Goal: Task Accomplishment & Management: Manage account settings

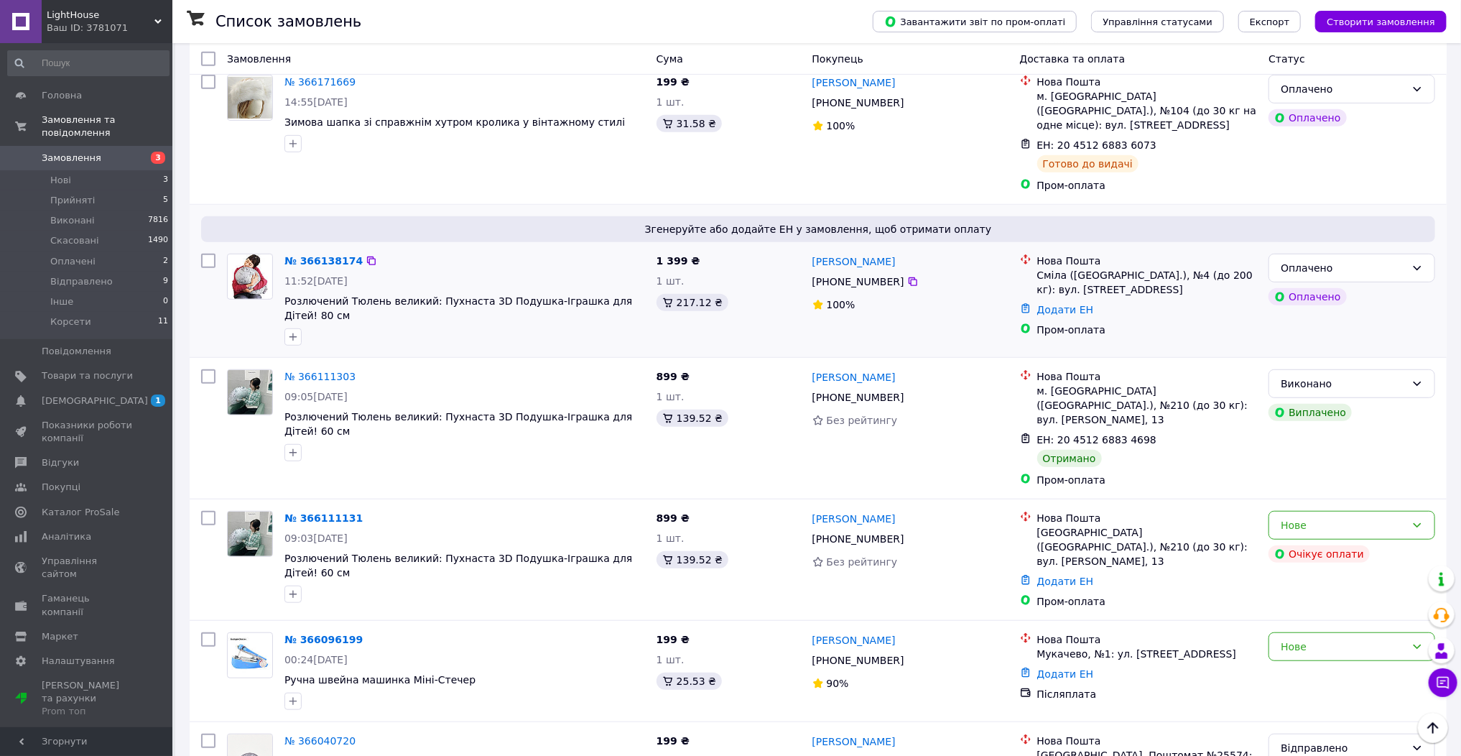
scroll to position [460, 0]
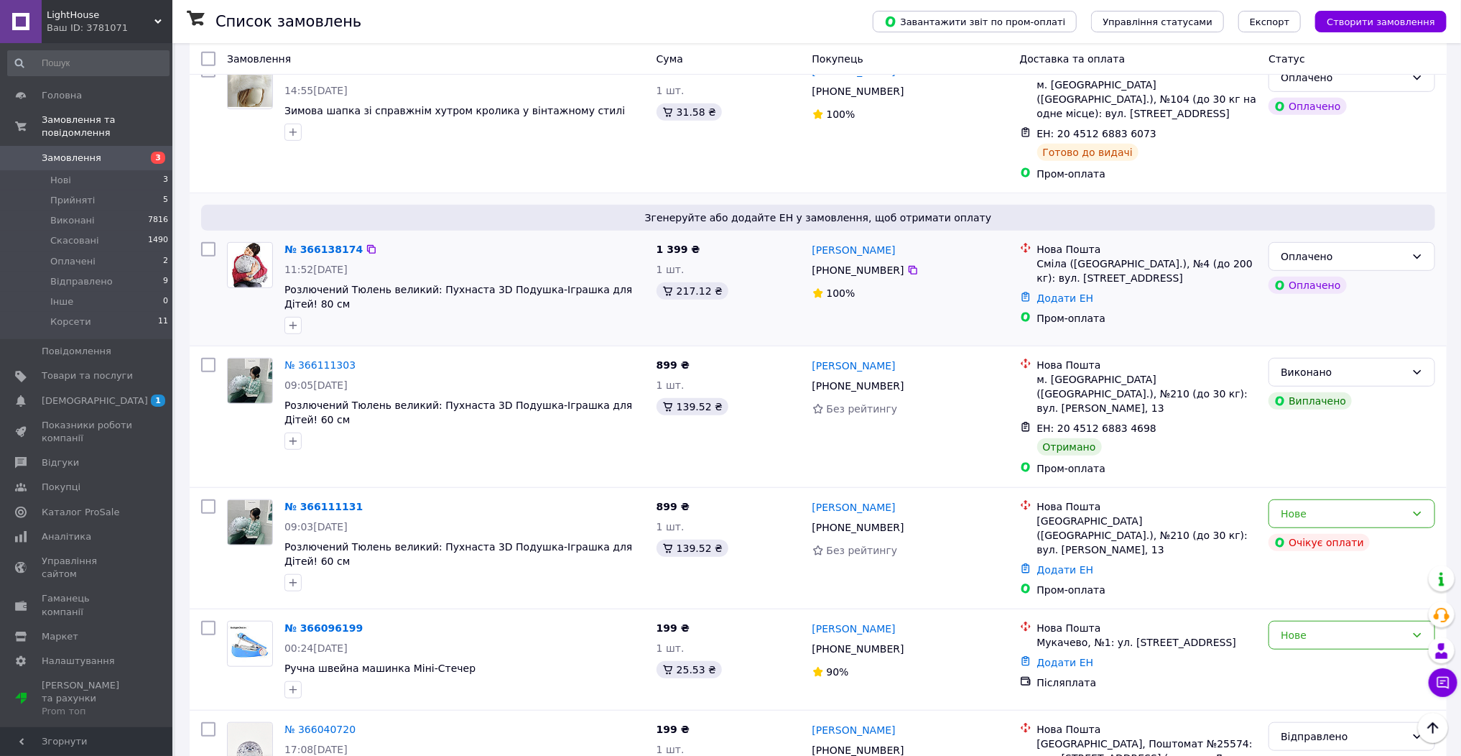
click at [262, 243] on img at bounding box center [249, 265] width 35 height 45
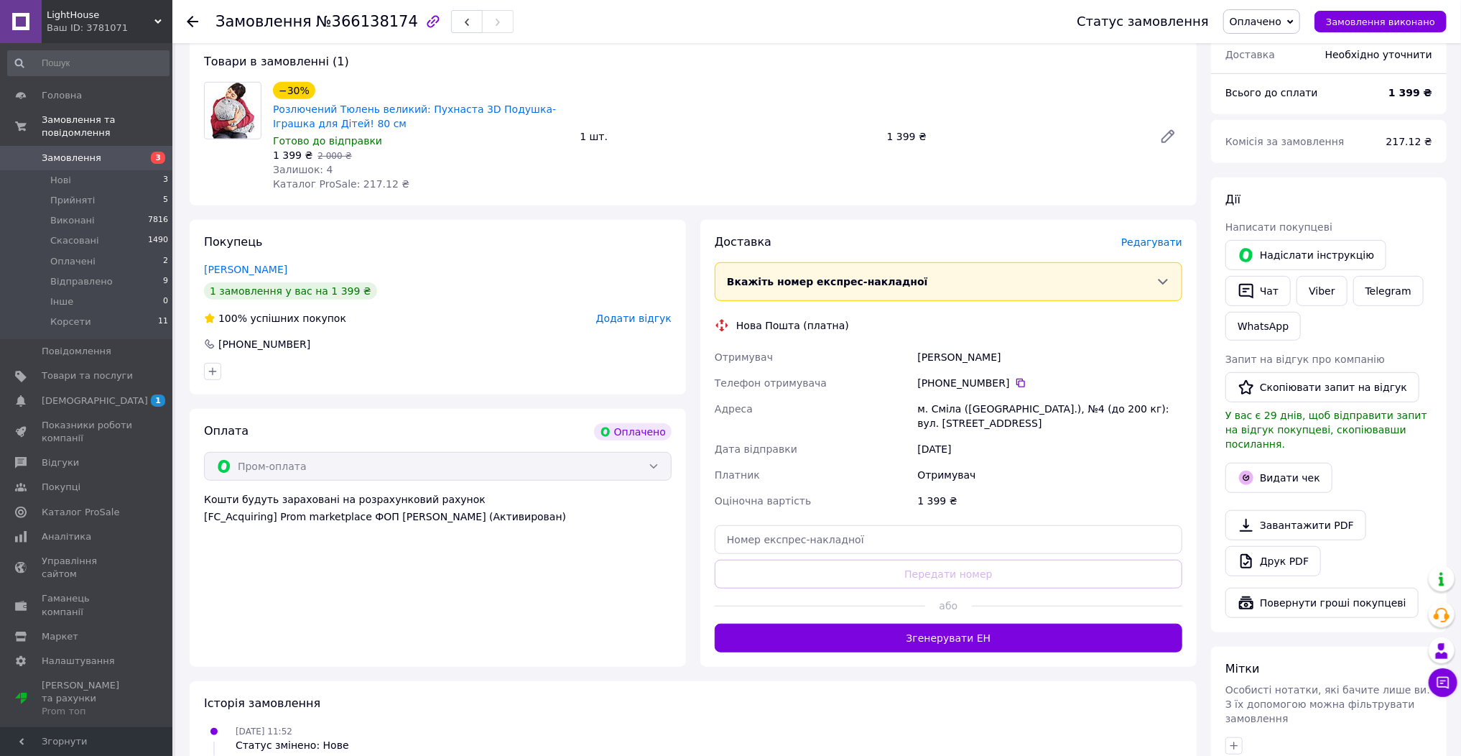
scroll to position [439, 0]
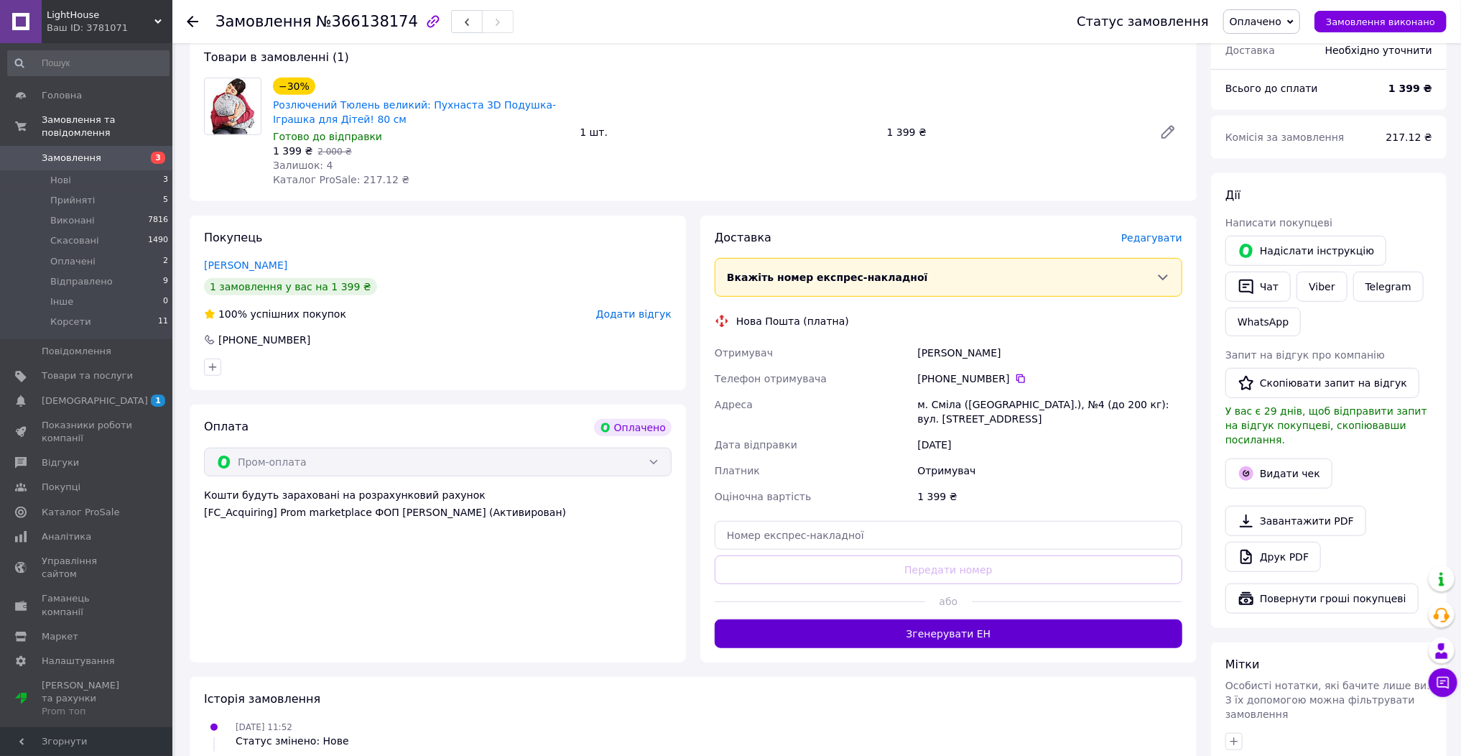
click at [965, 619] on button "Згенерувати ЕН" at bounding box center [949, 633] width 468 height 29
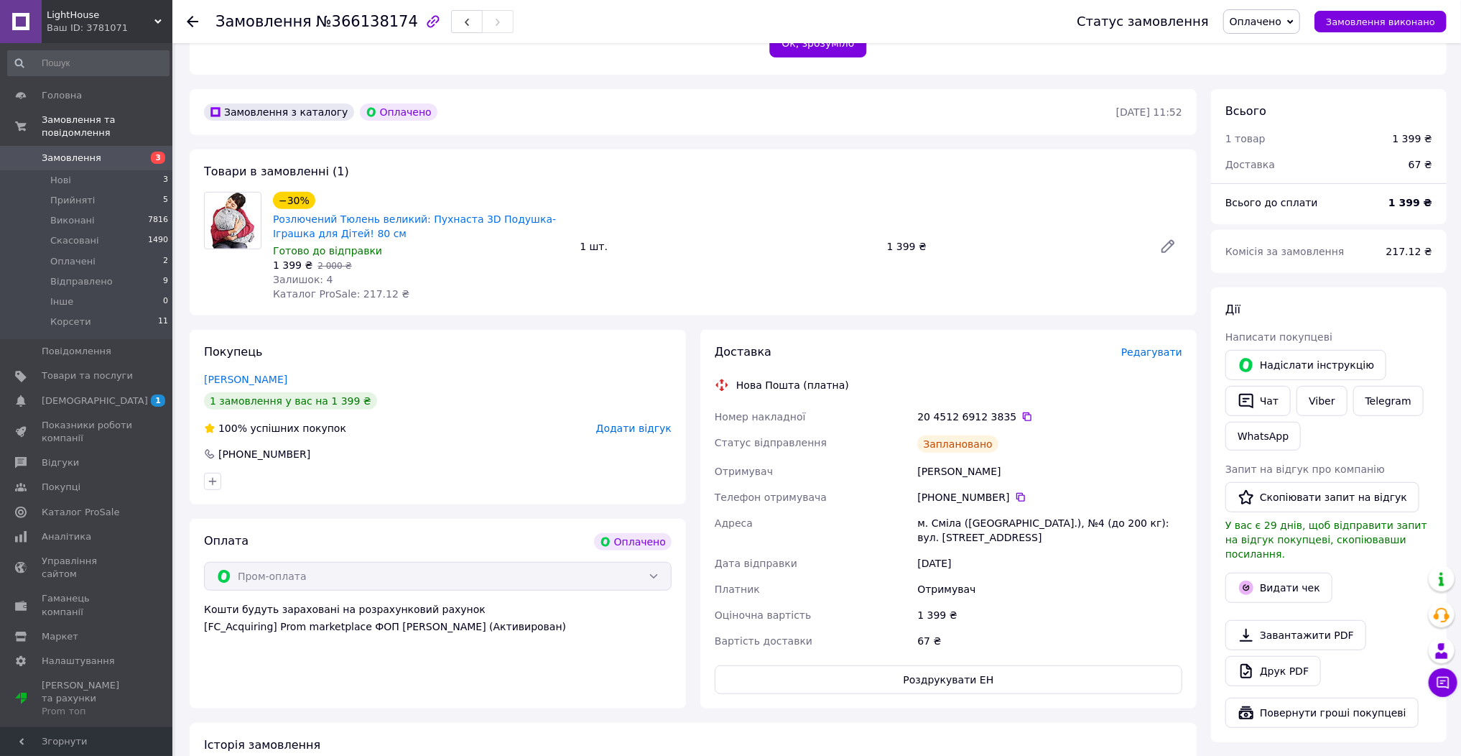
scroll to position [324, 0]
click at [91, 152] on span "Замовлення" at bounding box center [72, 158] width 60 height 13
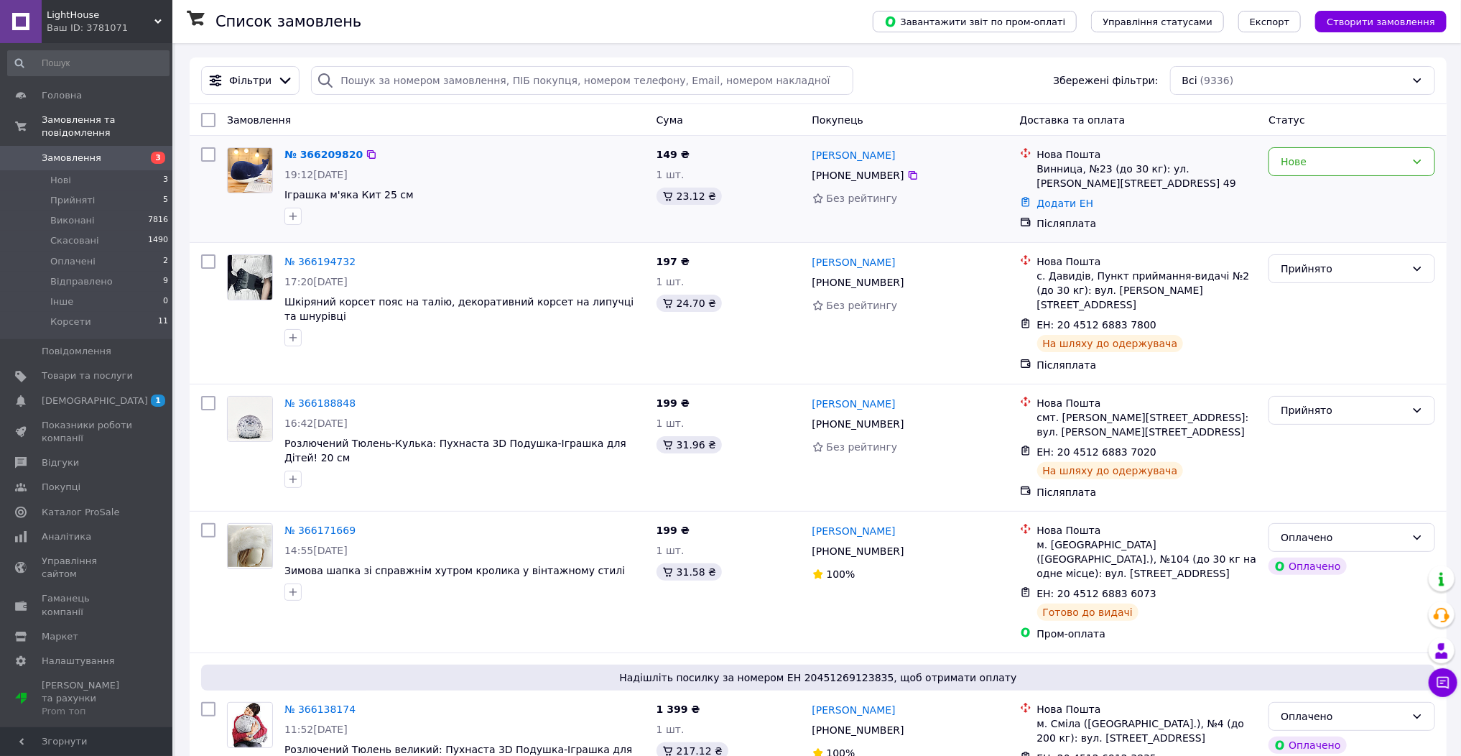
click at [259, 172] on img at bounding box center [250, 170] width 45 height 45
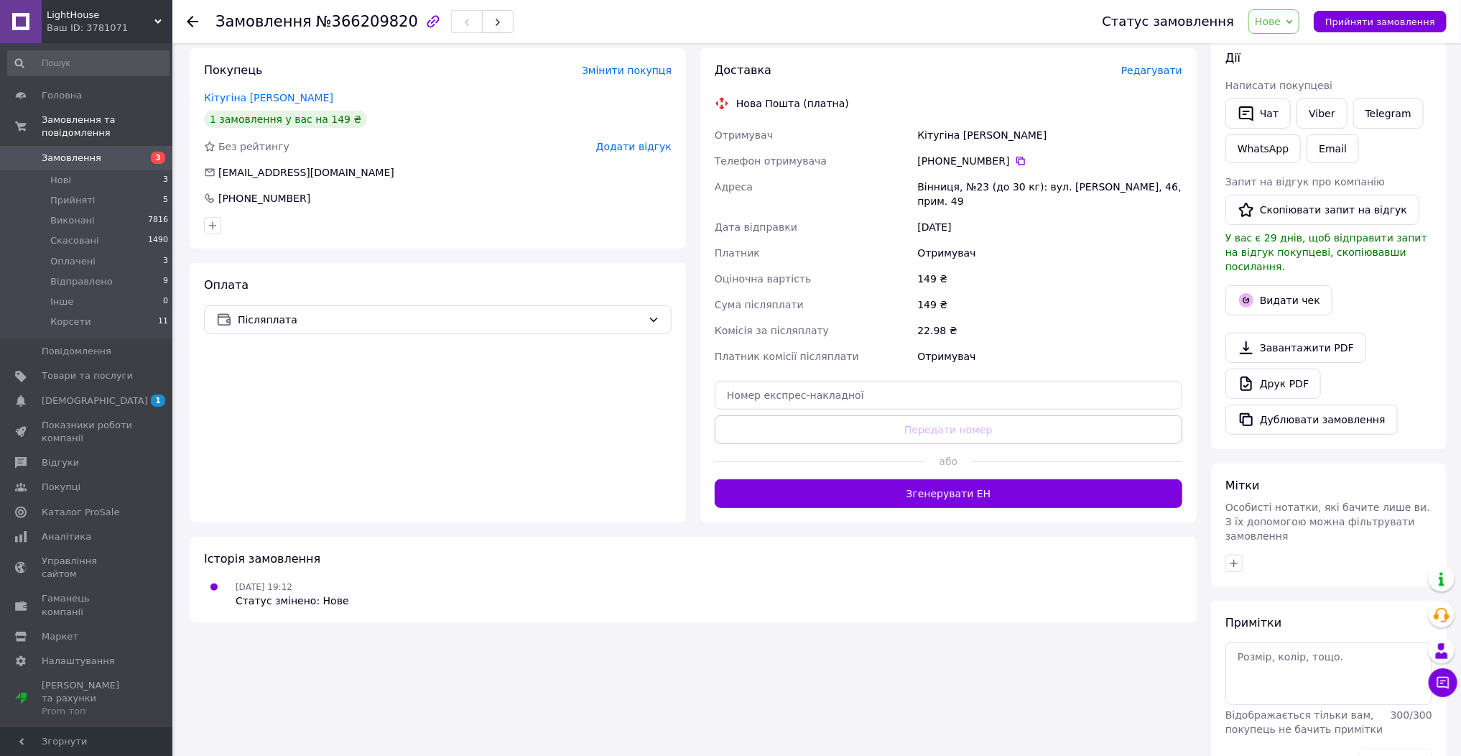
scroll to position [264, 0]
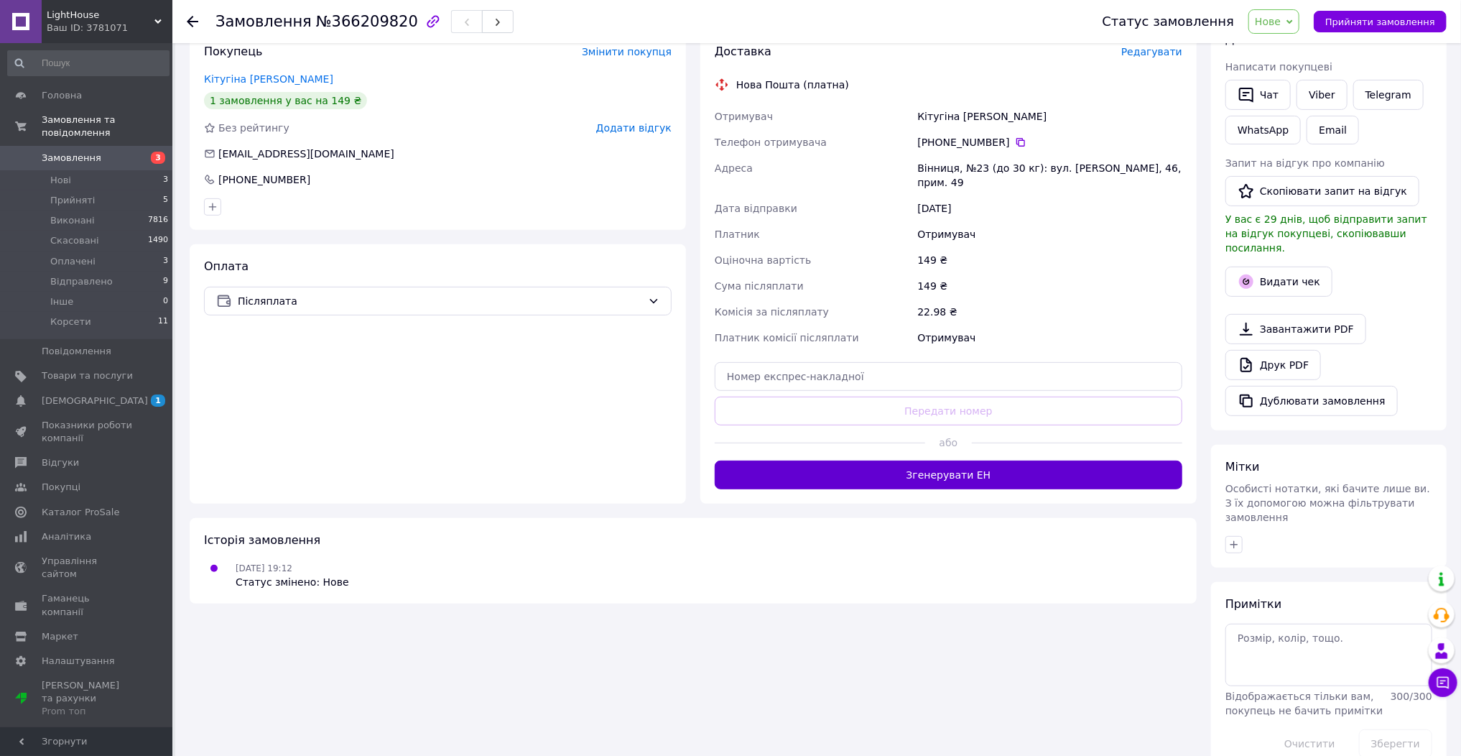
click at [833, 474] on button "Згенерувати ЕН" at bounding box center [949, 475] width 468 height 29
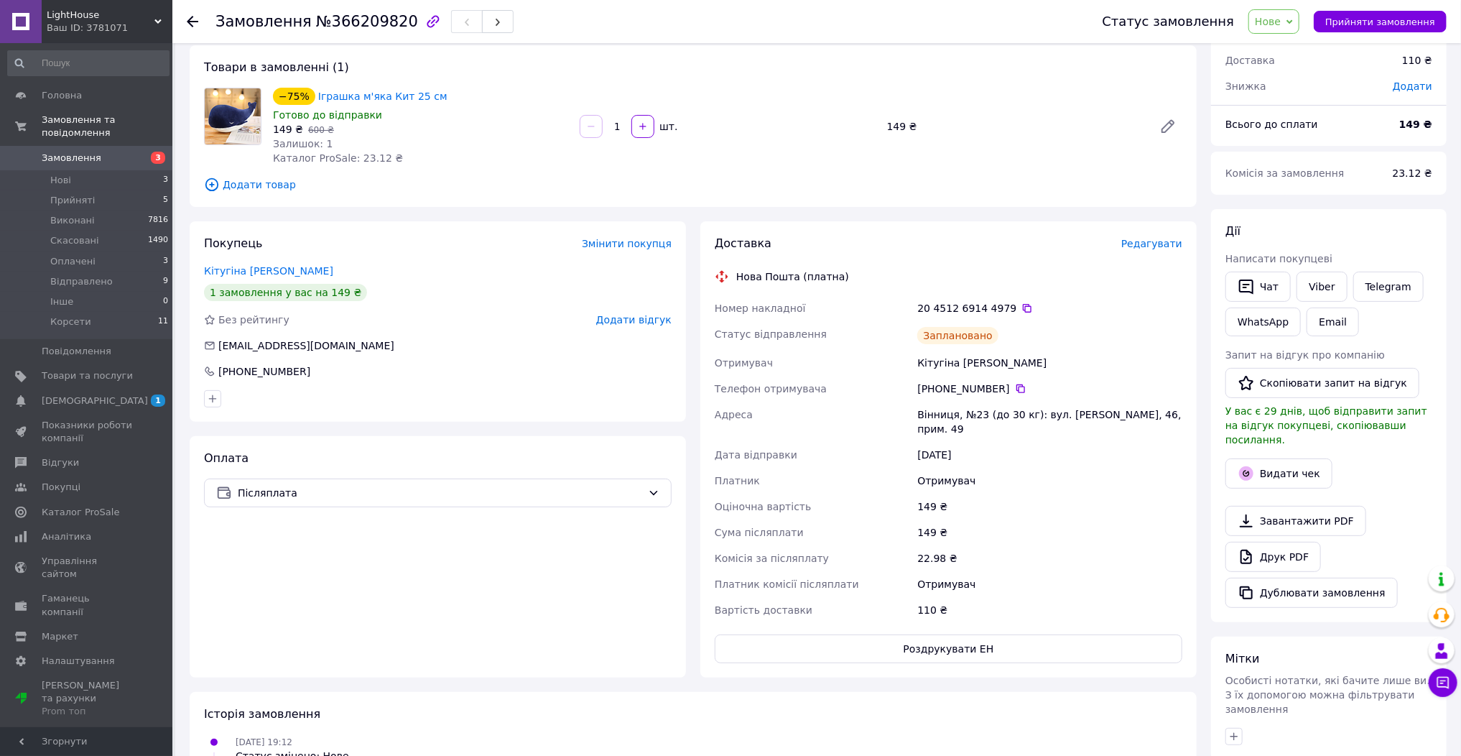
scroll to position [0, 0]
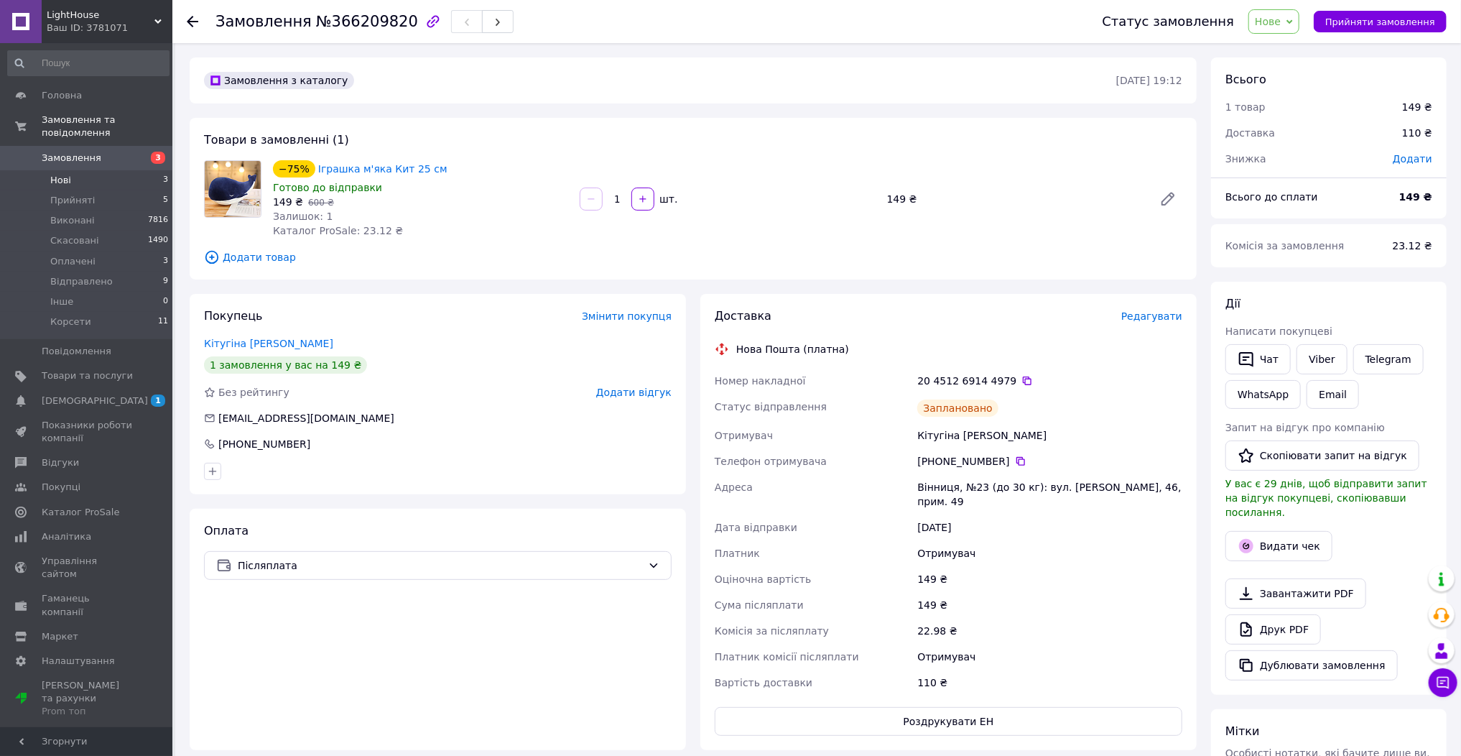
click at [55, 174] on span "Нові" at bounding box center [60, 180] width 21 height 13
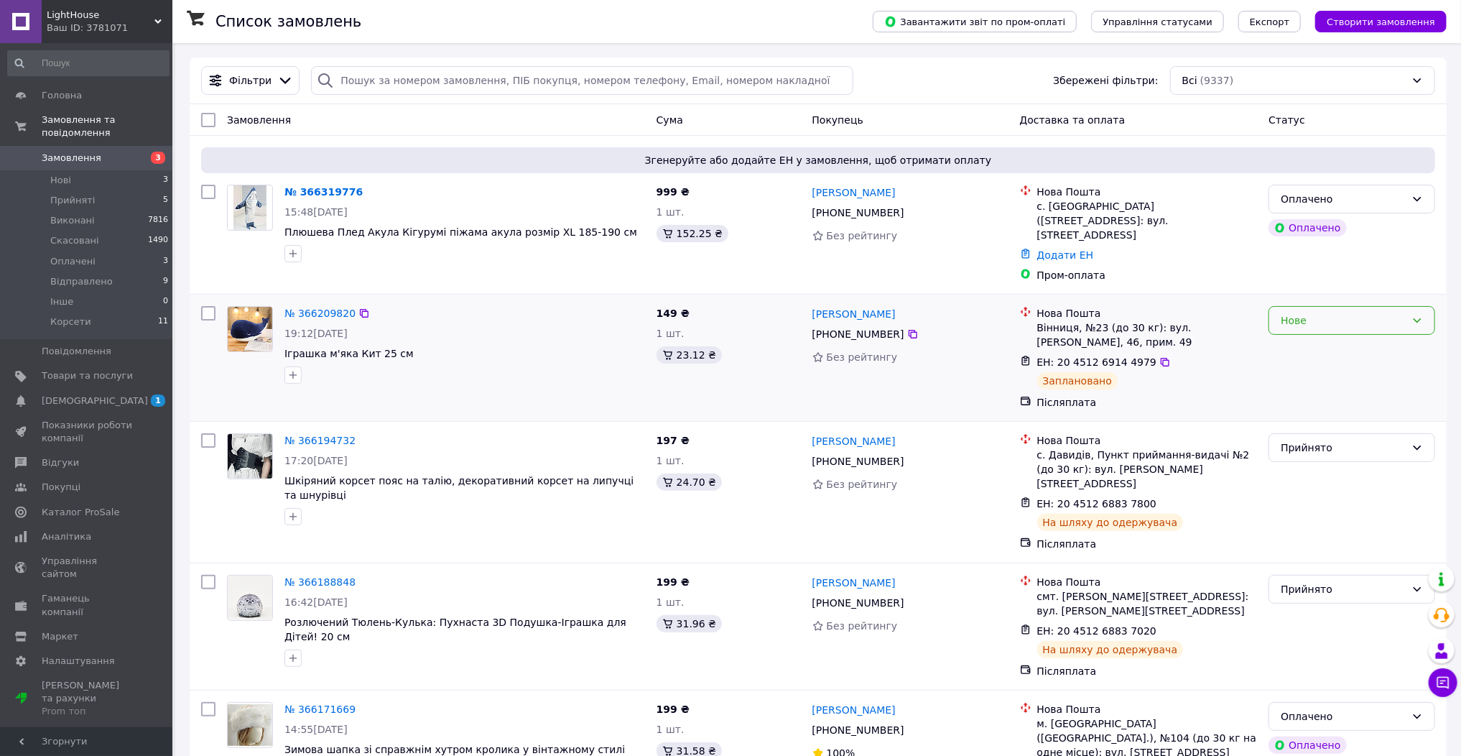
click at [1296, 313] on div "Нове" at bounding box center [1343, 321] width 125 height 16
click at [1311, 332] on li "Прийнято" at bounding box center [1352, 337] width 165 height 26
click at [265, 200] on img at bounding box center [250, 207] width 33 height 45
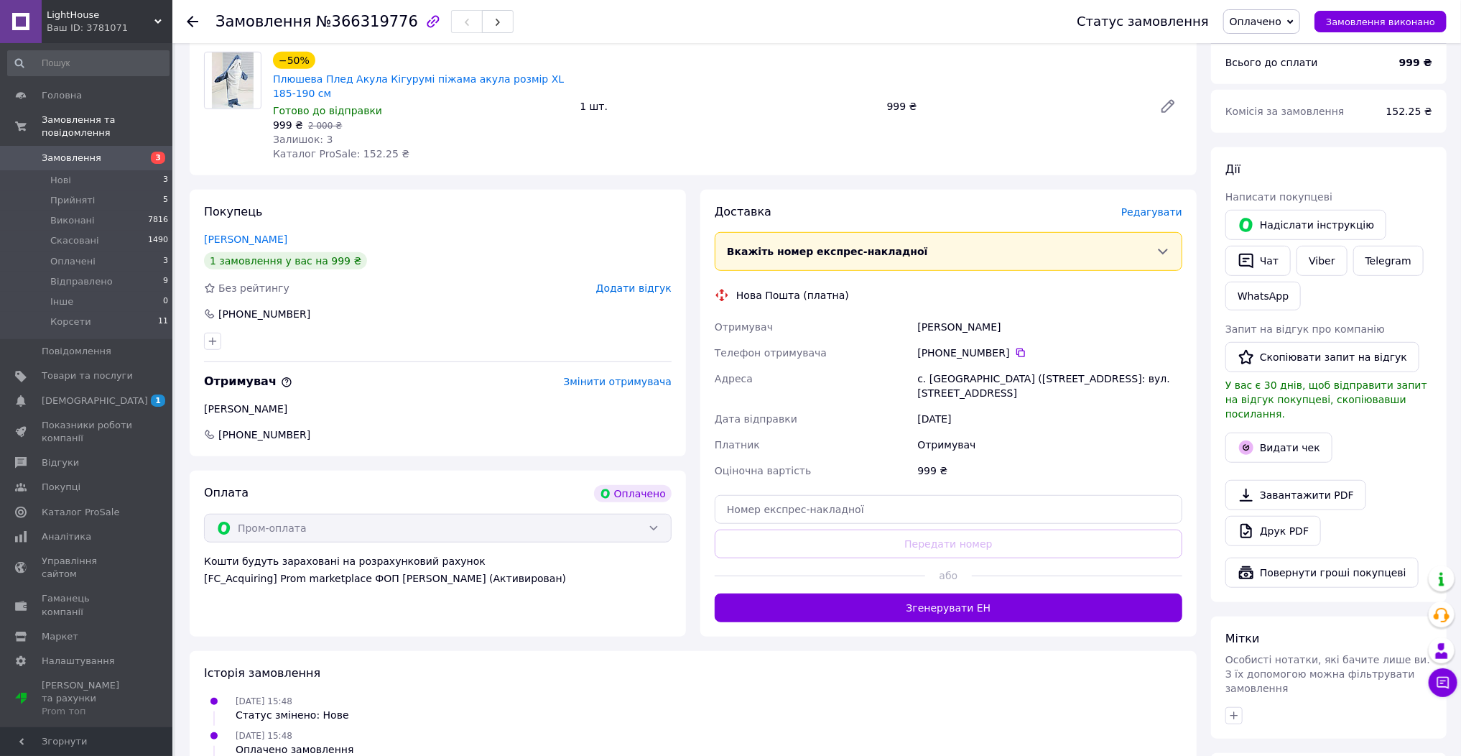
scroll to position [517, 0]
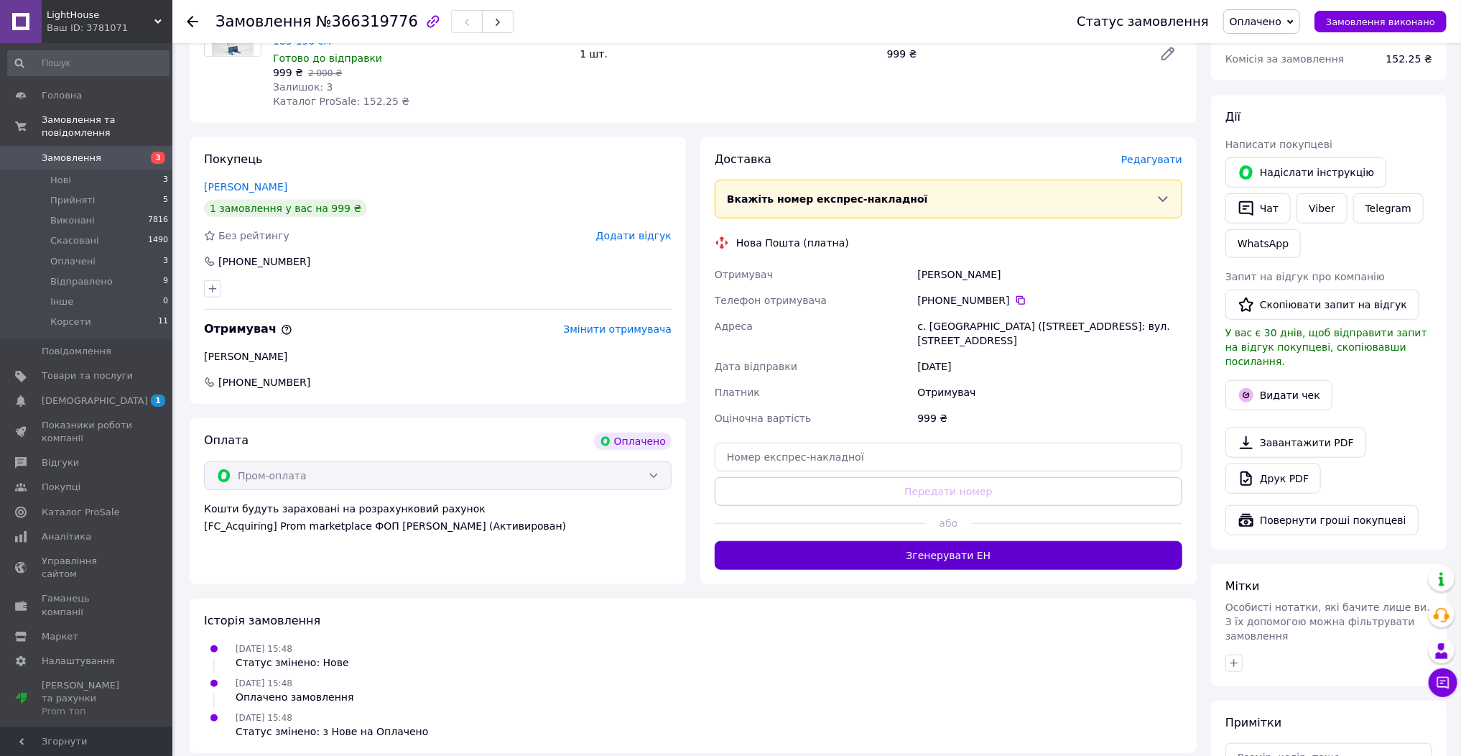
click at [931, 541] on button "Згенерувати ЕН" at bounding box center [949, 555] width 468 height 29
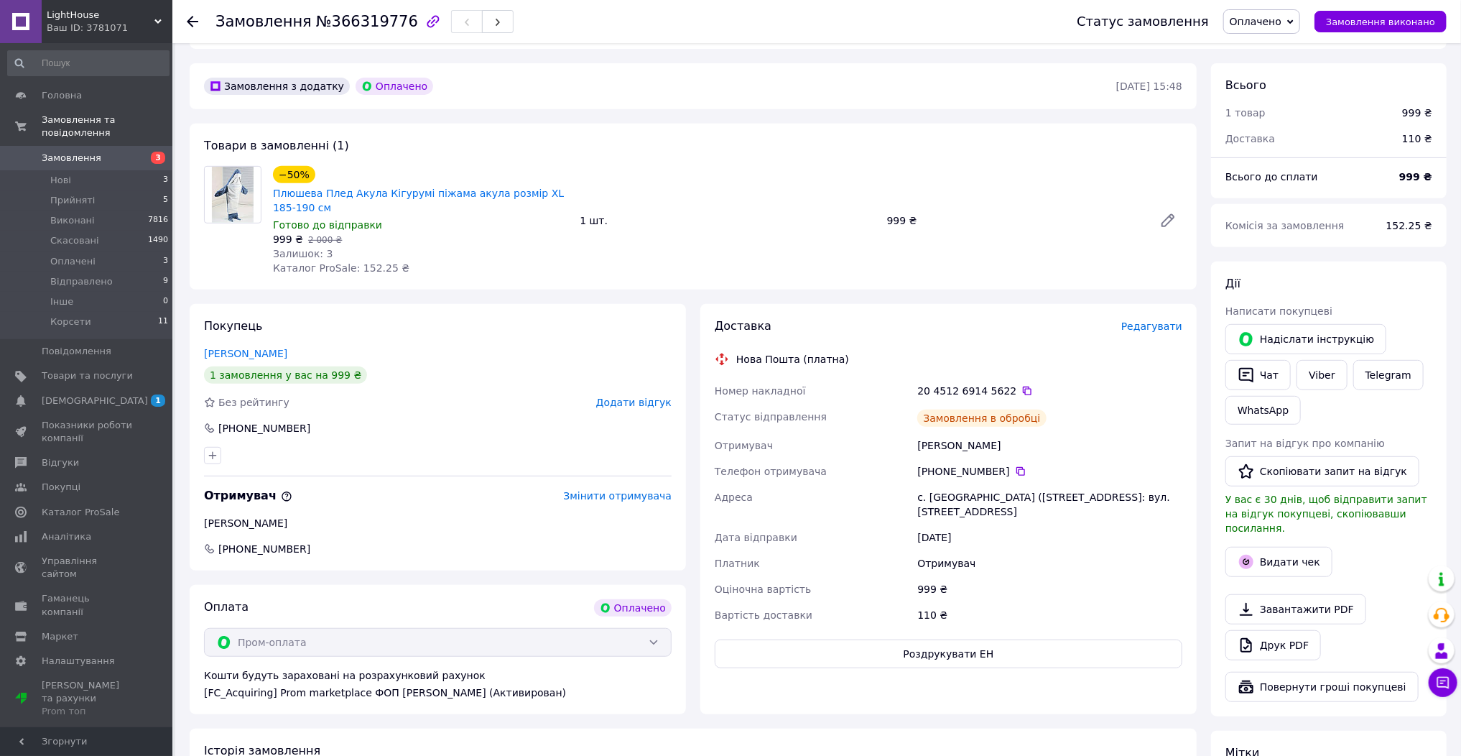
scroll to position [345, 0]
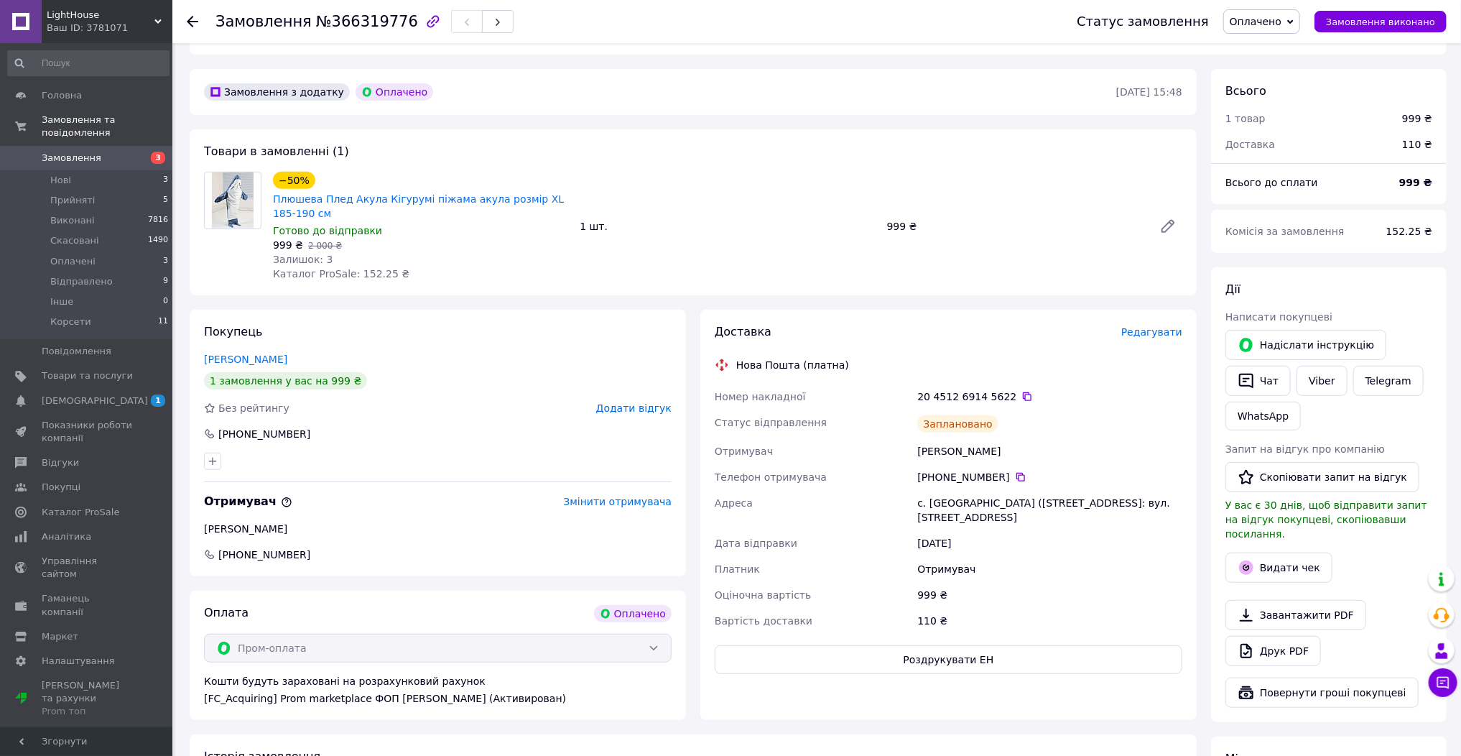
click at [78, 152] on span "Замовлення" at bounding box center [72, 158] width 60 height 13
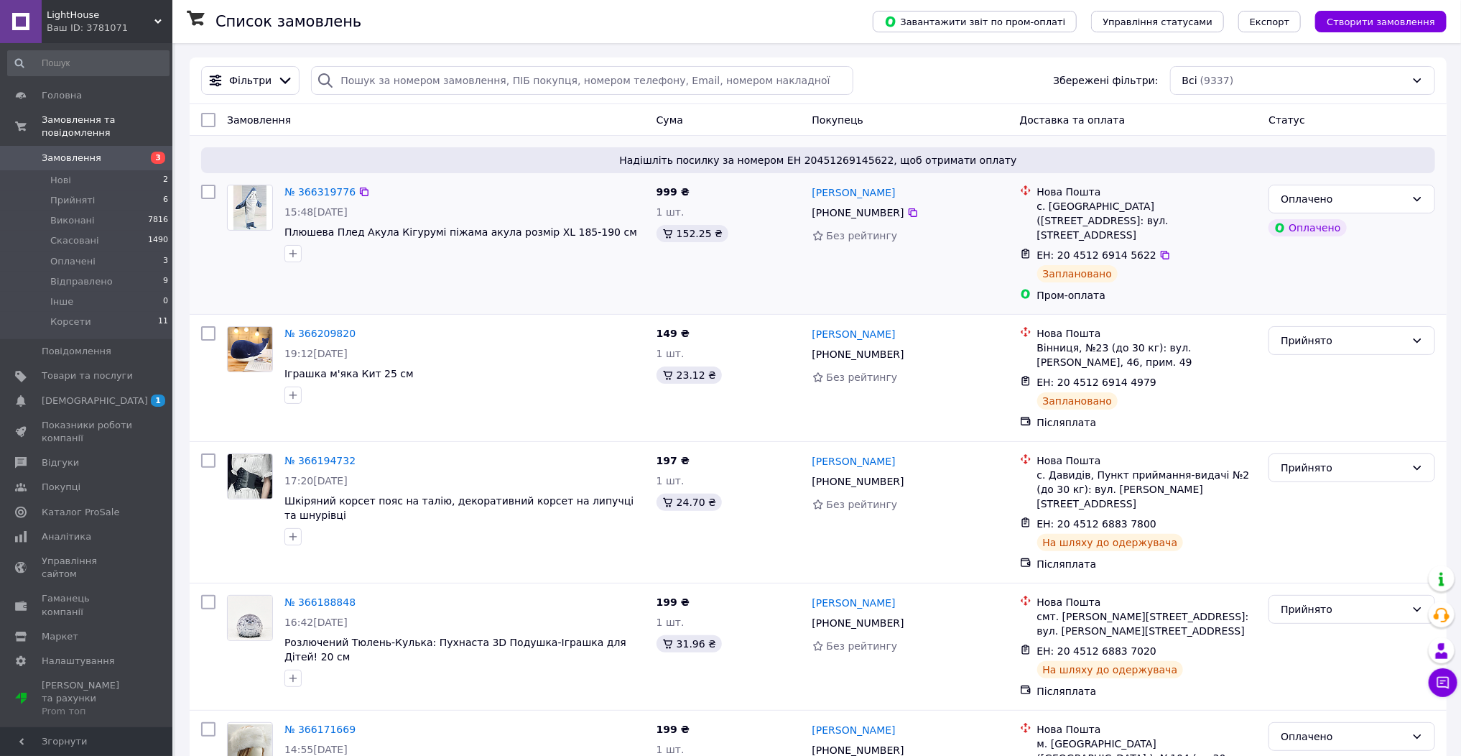
click at [244, 216] on img at bounding box center [250, 207] width 33 height 45
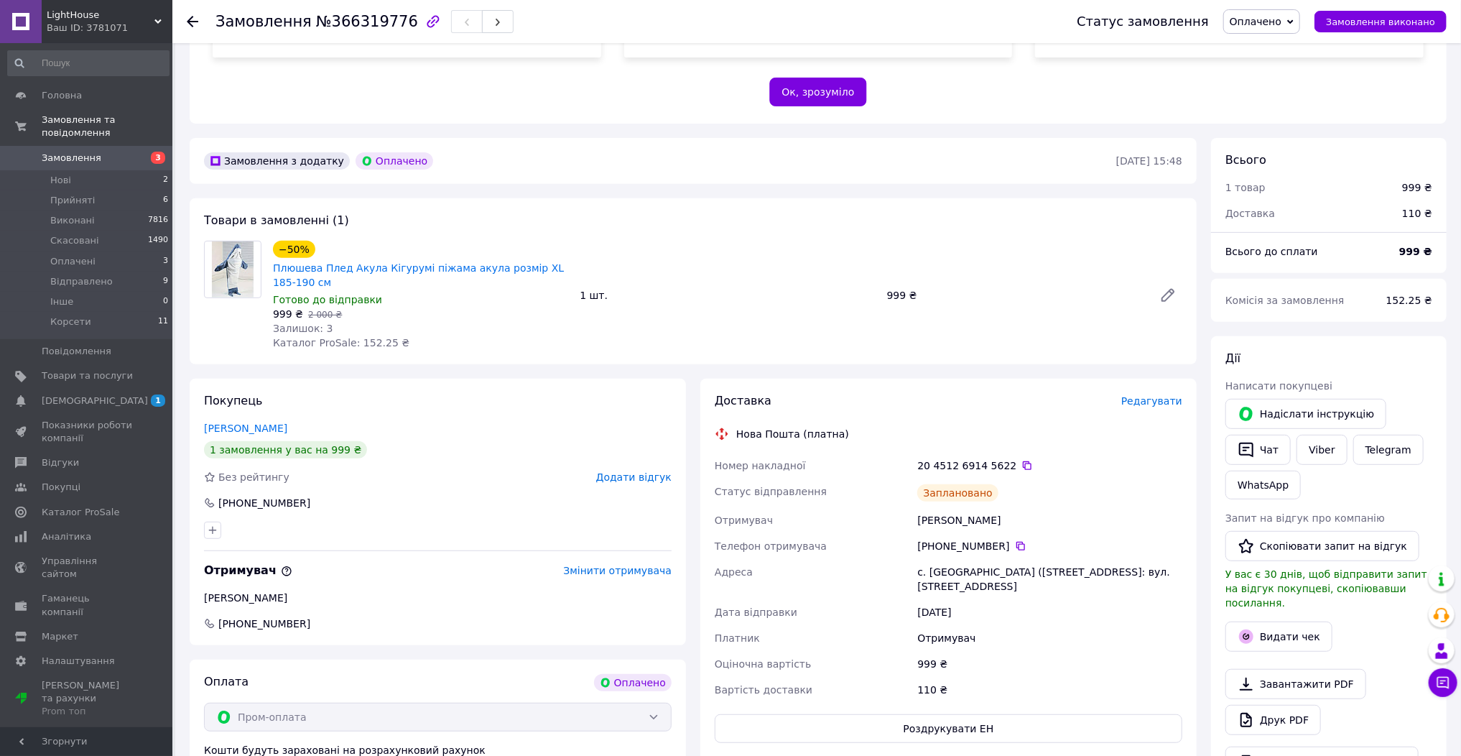
scroll to position [230, 0]
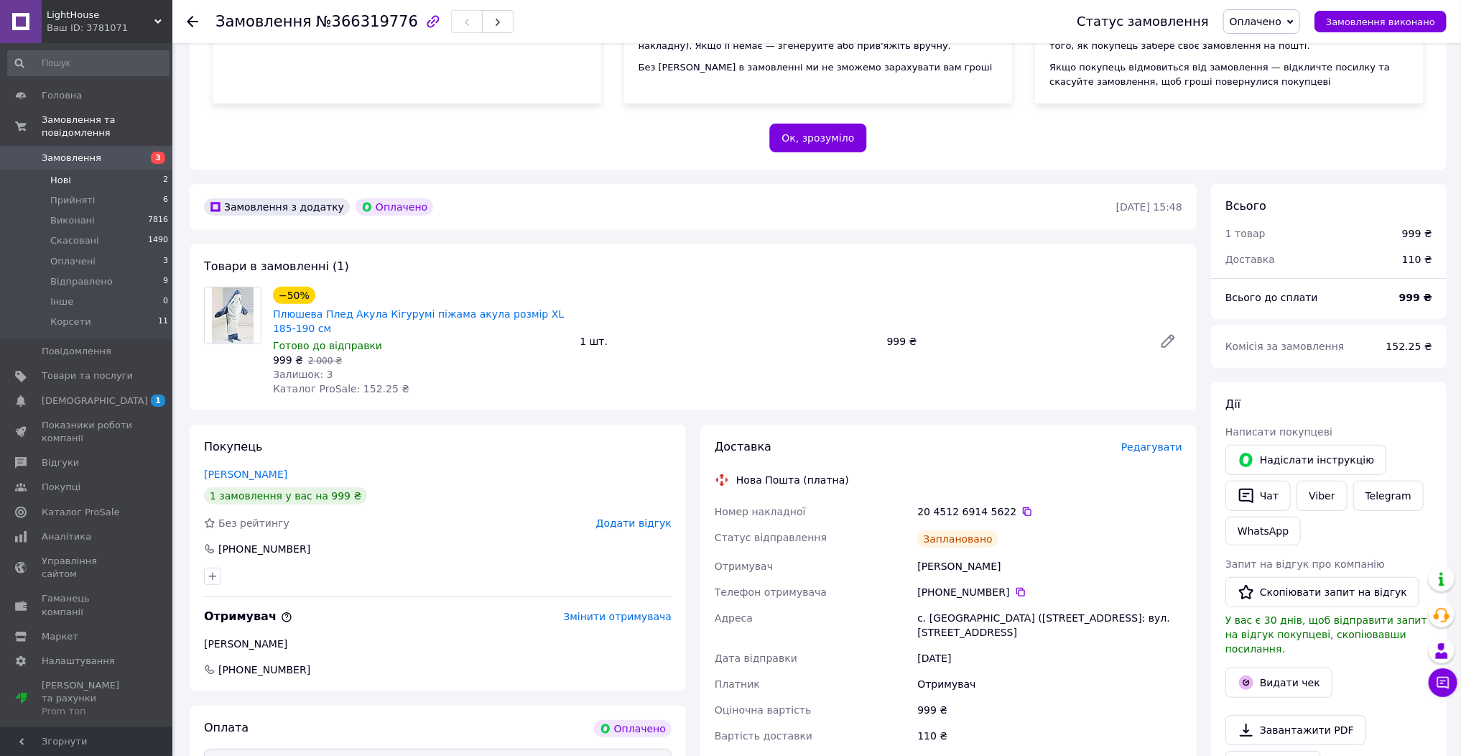
click at [66, 174] on span "Нові" at bounding box center [60, 180] width 21 height 13
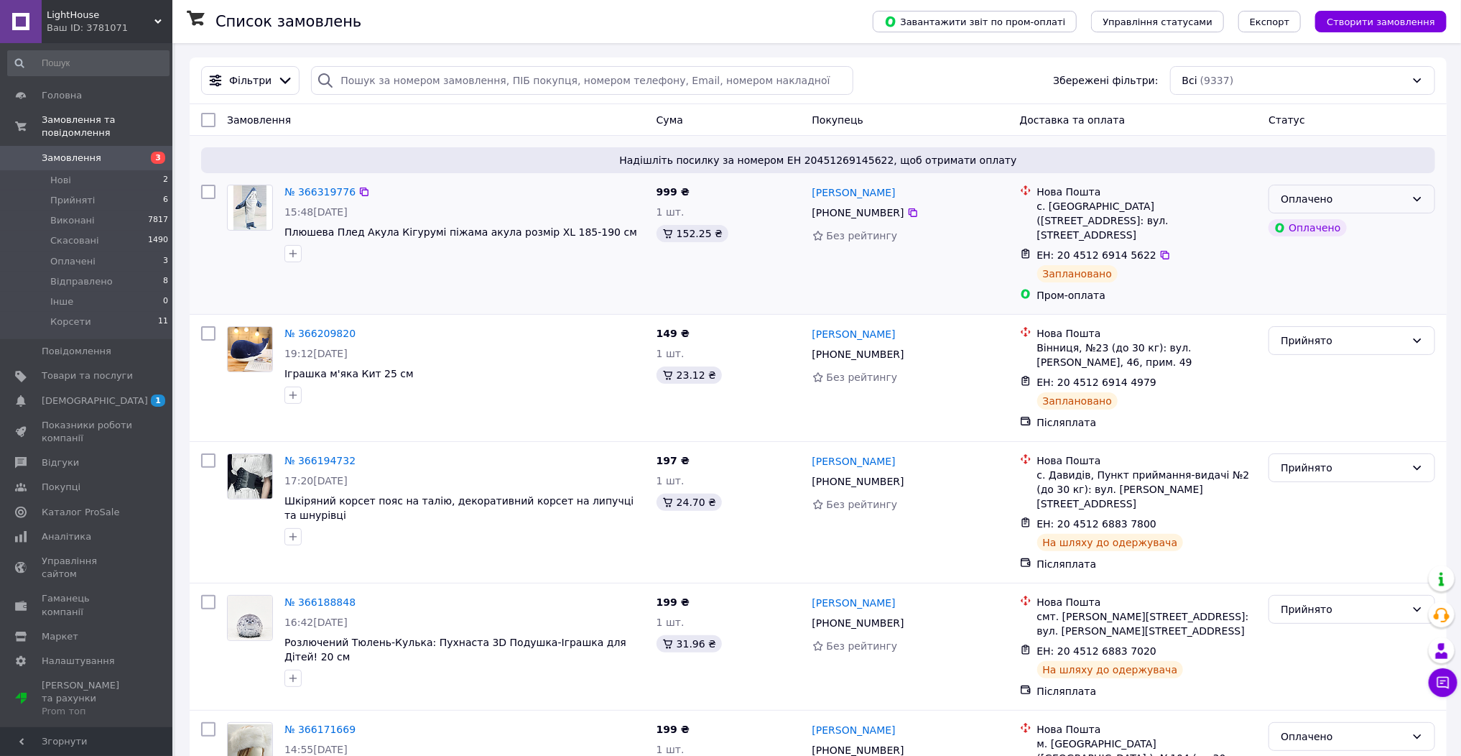
click at [1398, 203] on div "Оплачено" at bounding box center [1343, 199] width 125 height 16
click at [1411, 227] on li "Прийнято" at bounding box center [1352, 231] width 165 height 26
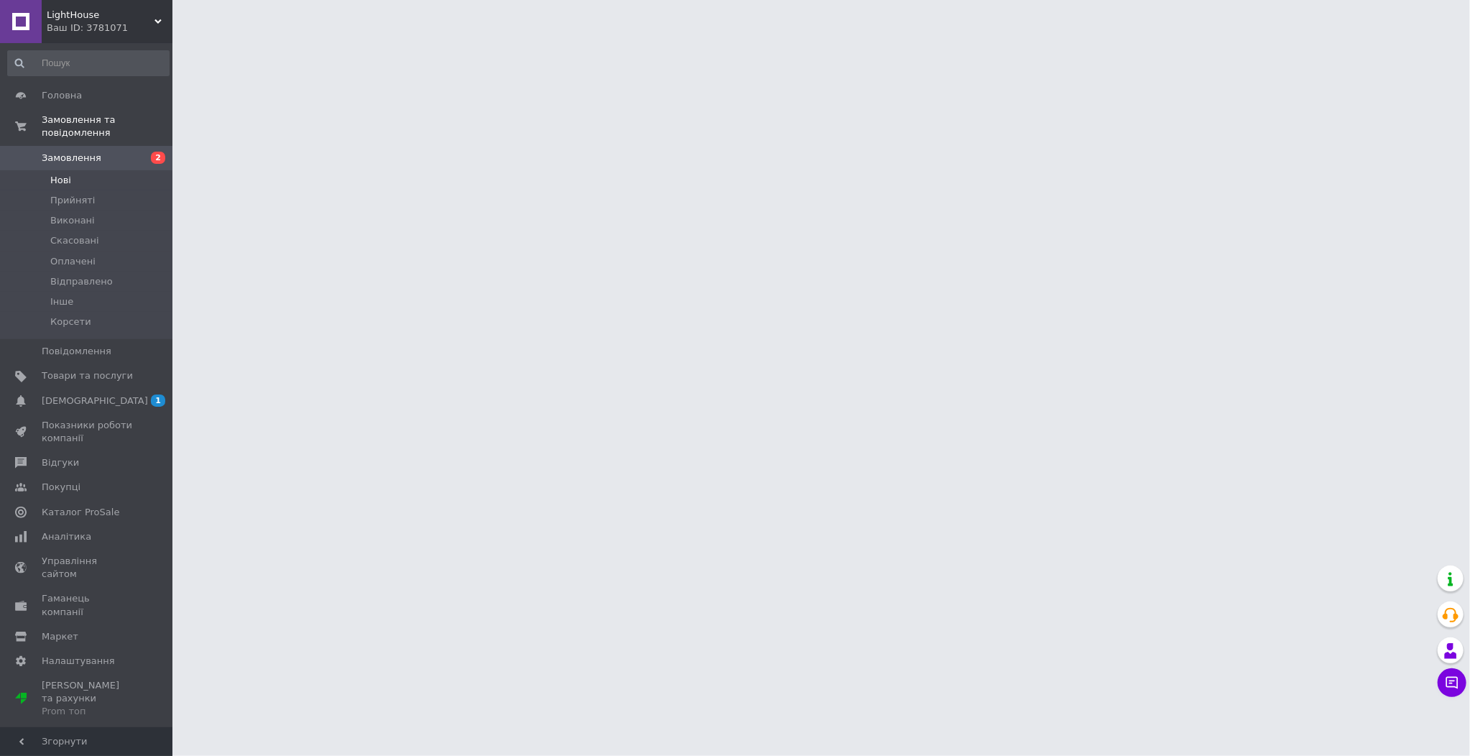
click at [63, 174] on span "Нові" at bounding box center [60, 180] width 21 height 13
click at [59, 174] on span "Нові" at bounding box center [60, 180] width 21 height 13
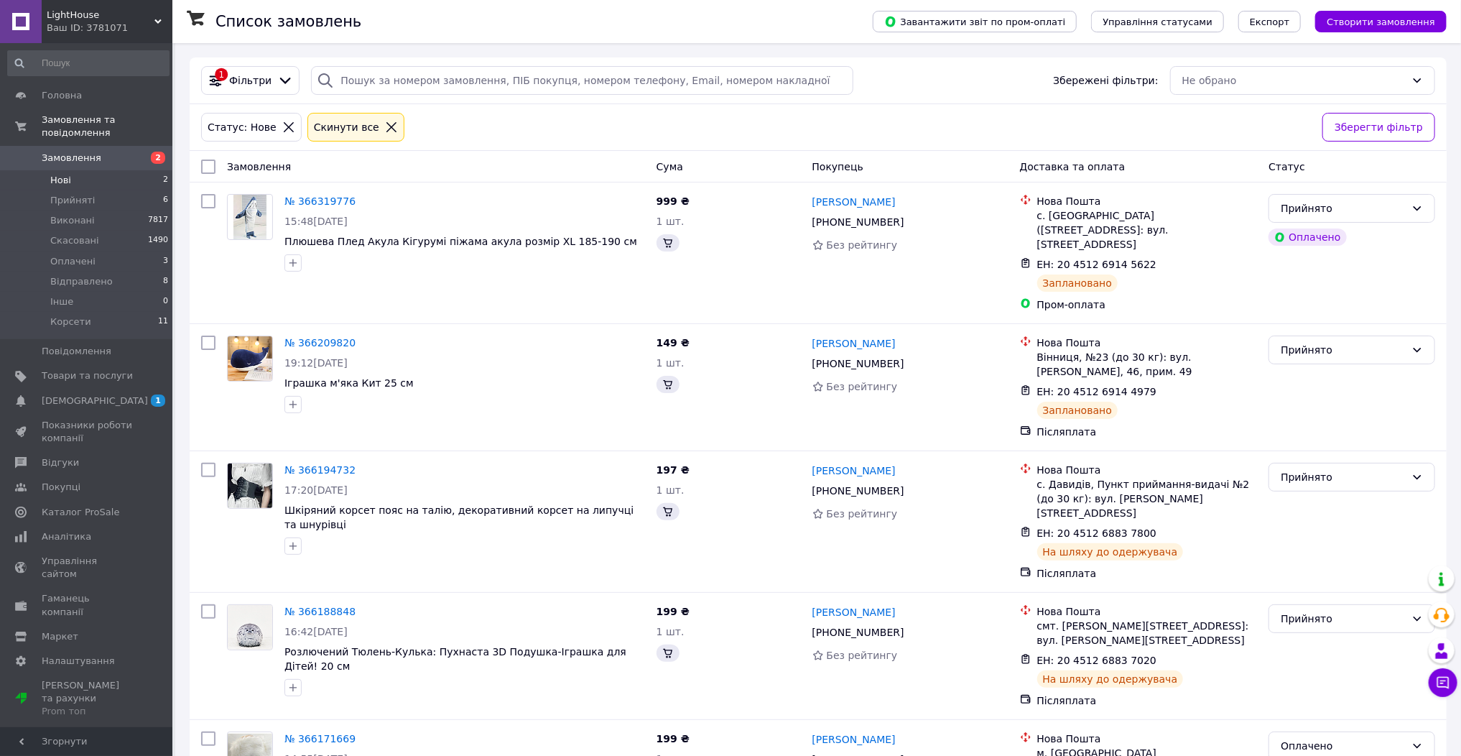
click at [59, 174] on span "Нові" at bounding box center [60, 180] width 21 height 13
click at [63, 91] on span "Головна" at bounding box center [62, 95] width 40 height 13
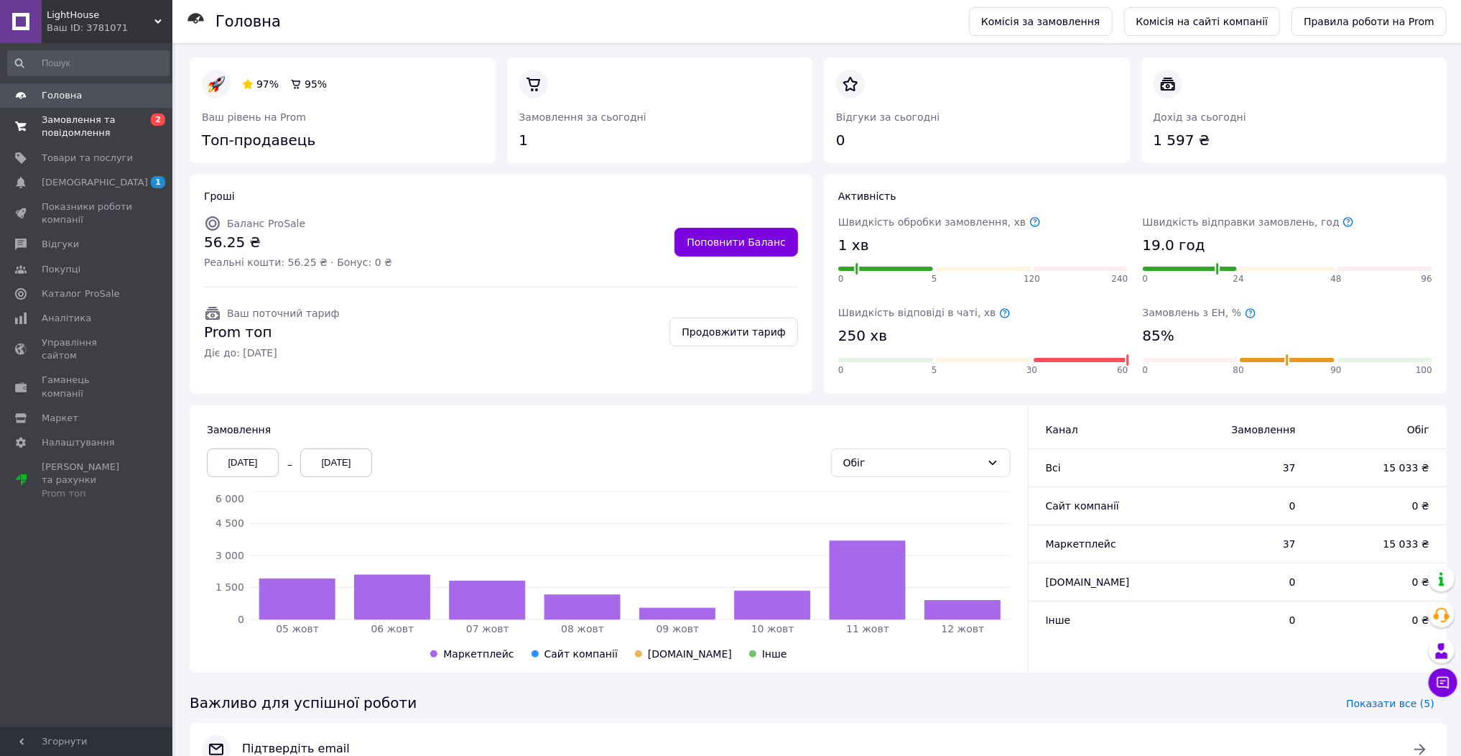
click at [67, 129] on span "Замовлення та повідомлення" at bounding box center [87, 127] width 91 height 26
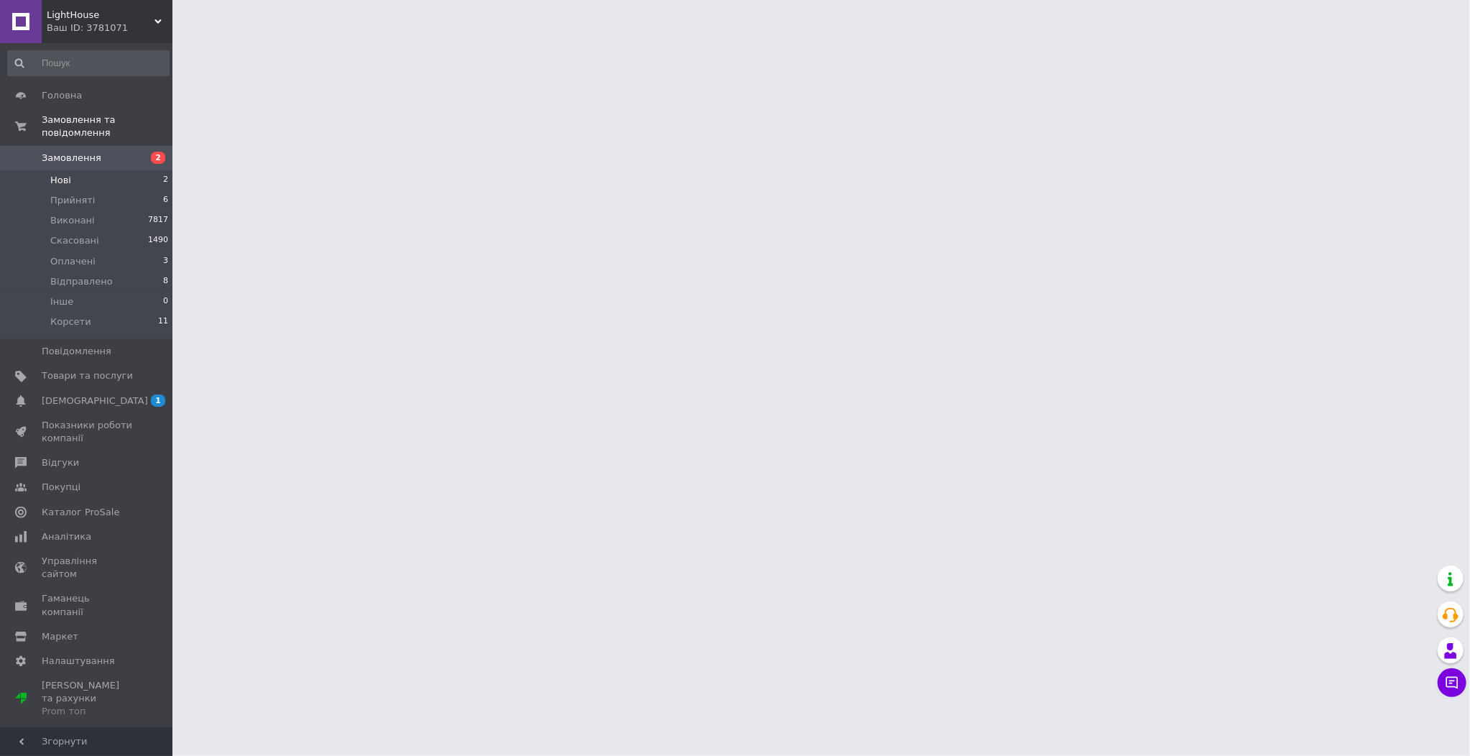
click at [68, 174] on span "Нові" at bounding box center [60, 180] width 21 height 13
click at [56, 174] on span "Нові" at bounding box center [60, 180] width 21 height 13
click at [54, 174] on span "Нові" at bounding box center [60, 180] width 21 height 13
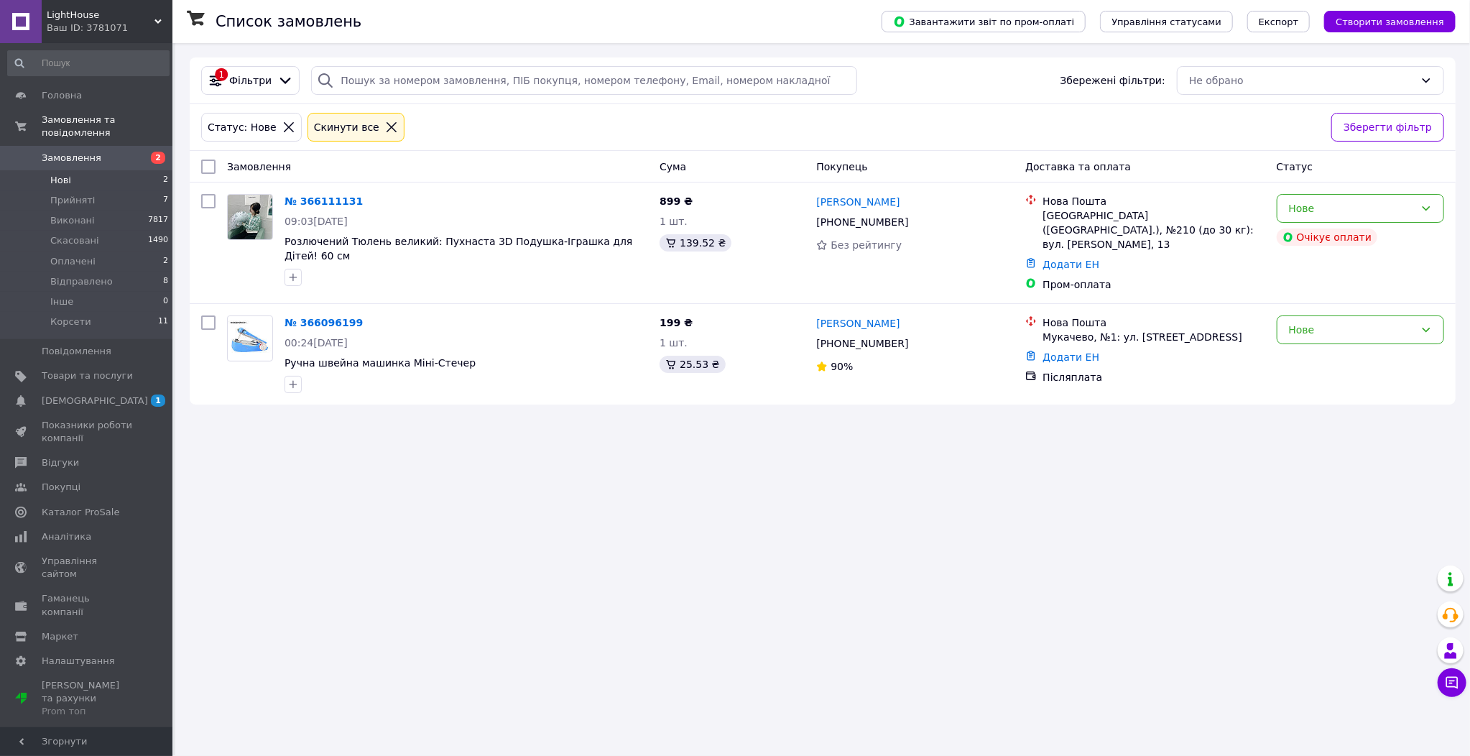
click at [57, 152] on span "Замовлення" at bounding box center [72, 158] width 60 height 13
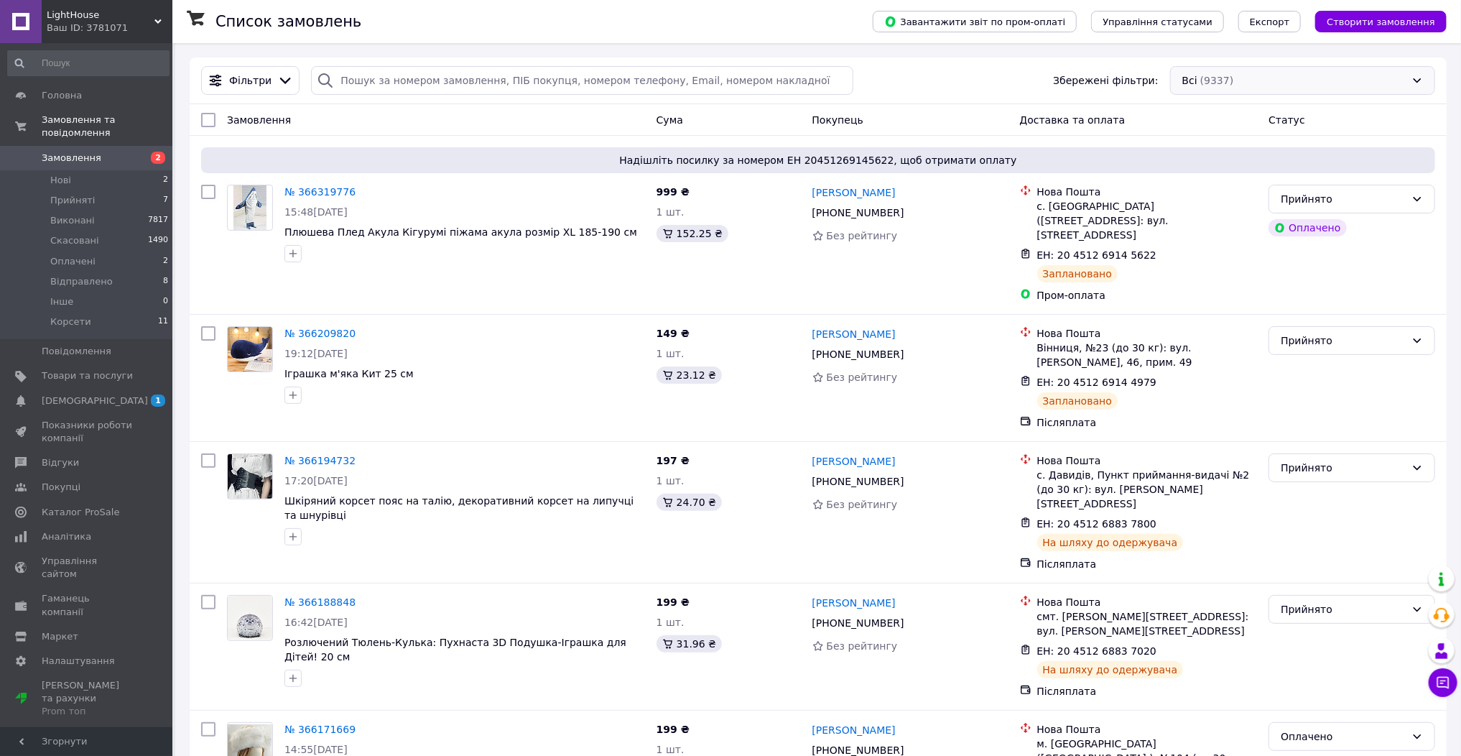
click at [1242, 89] on div "Всі (9337)" at bounding box center [1302, 80] width 265 height 29
click at [1265, 172] on li "Відправлено, Отримано (2)" at bounding box center [1303, 163] width 264 height 26
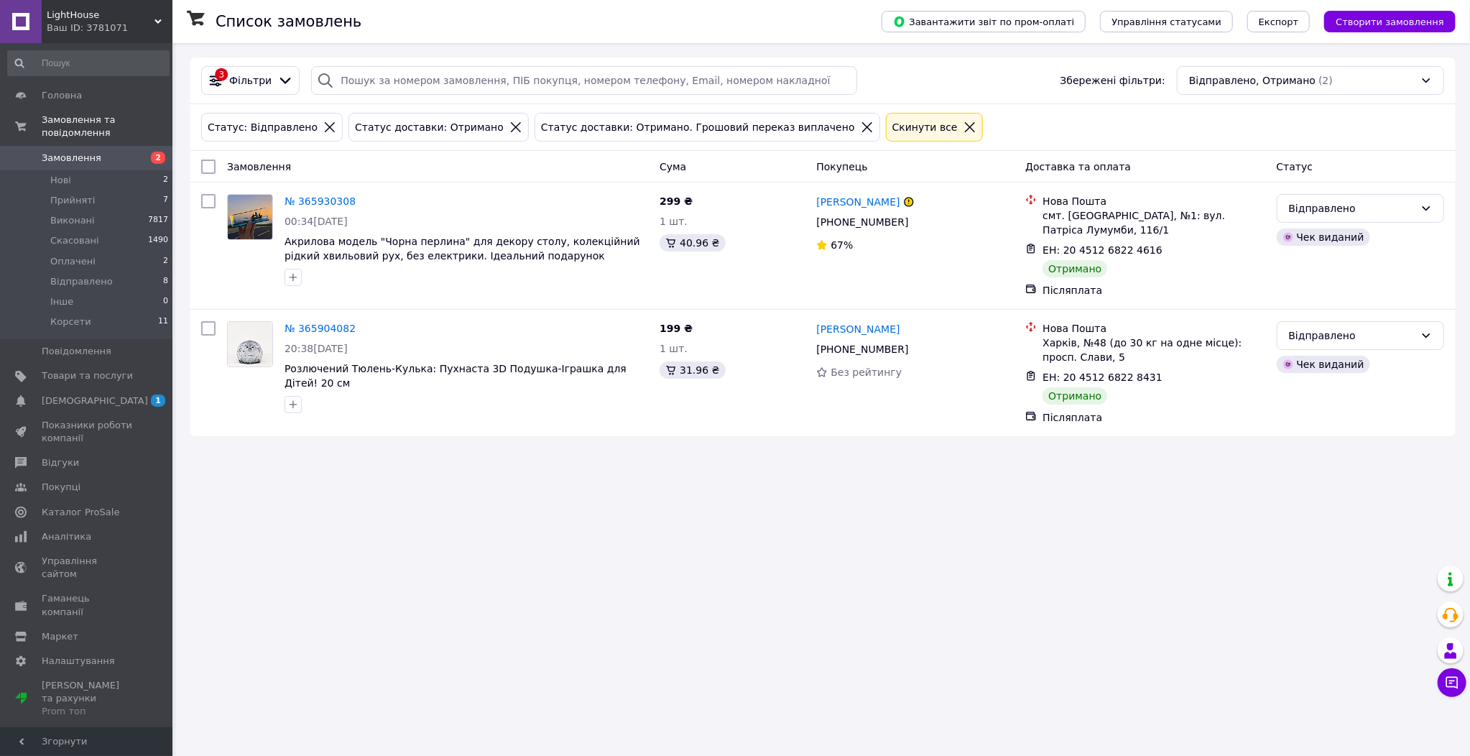
click at [207, 165] on input "checkbox" at bounding box center [208, 167] width 14 height 14
checkbox input "true"
click at [291, 165] on span "Дії для 2 замовлень" at bounding box center [269, 167] width 98 height 14
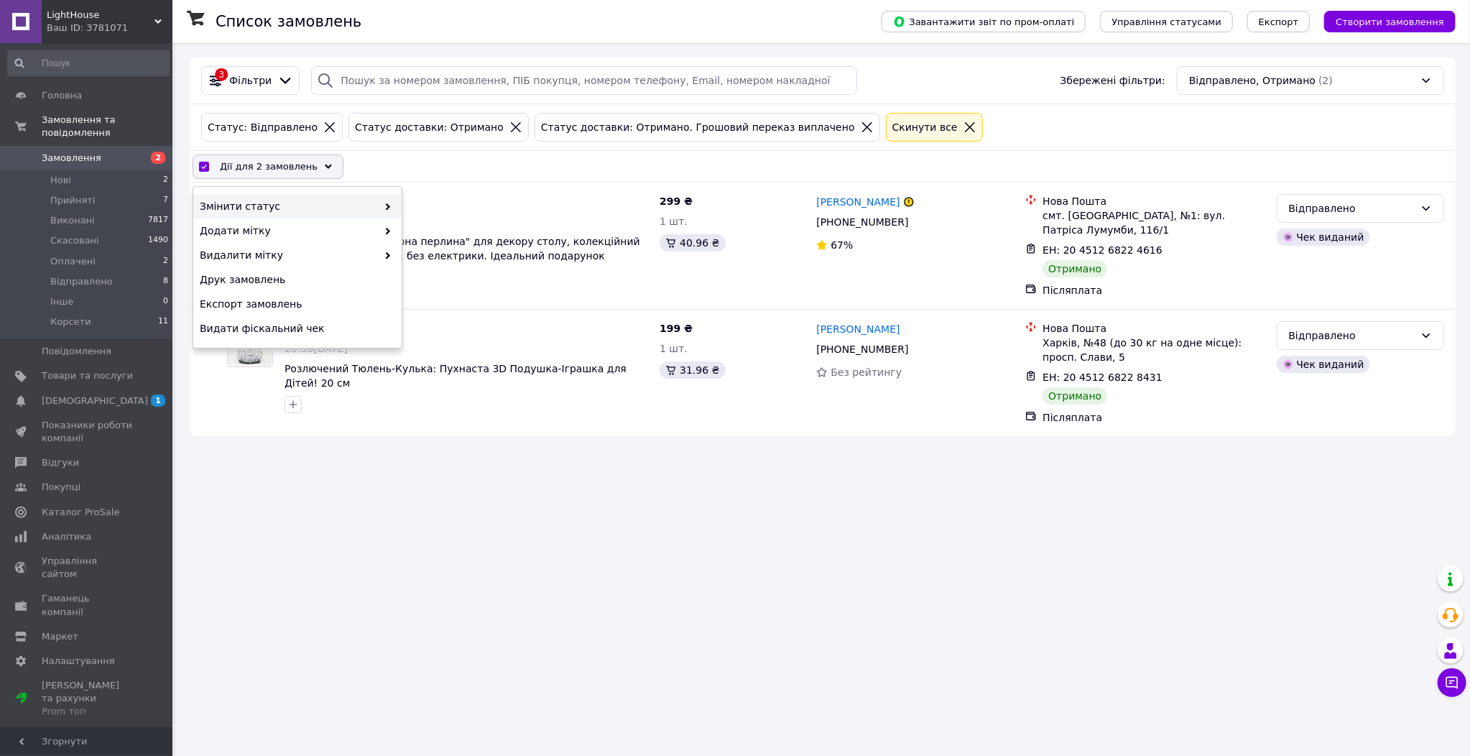
click at [281, 194] on div "Змінити статус" at bounding box center [297, 206] width 208 height 24
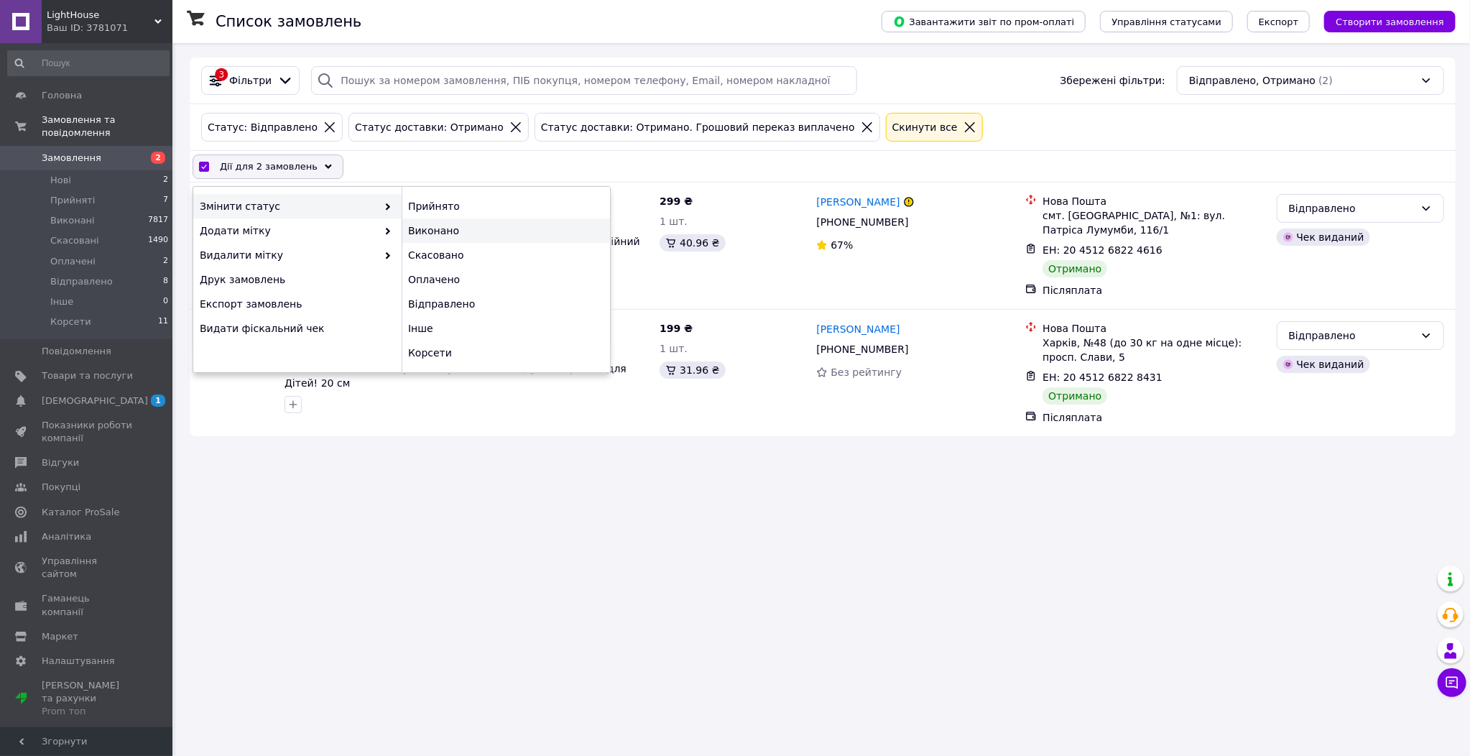
click at [464, 223] on div "Виконано" at bounding box center [506, 230] width 208 height 24
checkbox input "false"
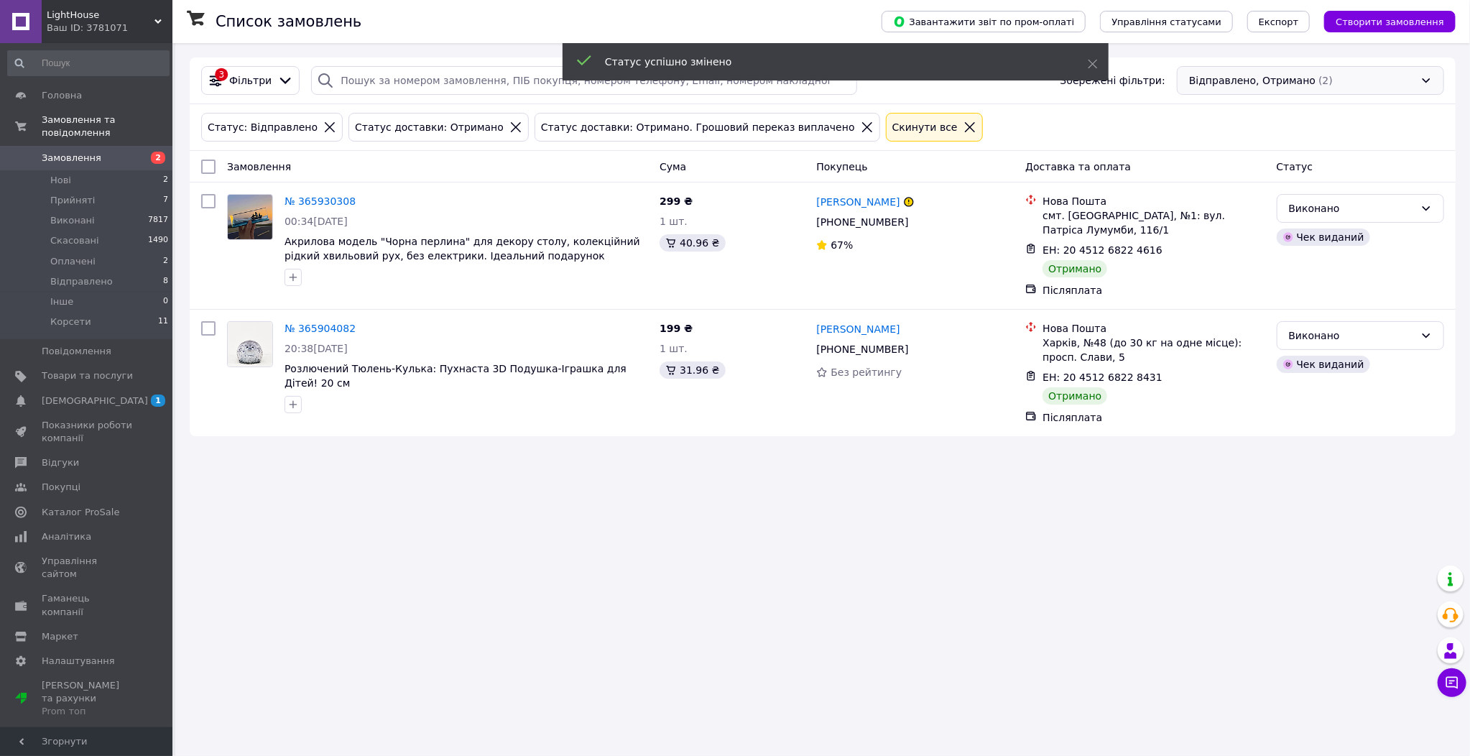
click at [1325, 80] on div "Відправлено, Отримано (2)" at bounding box center [1310, 80] width 267 height 29
click at [1323, 142] on div "Прийнято, Відправлено (2)" at bounding box center [1311, 137] width 246 height 14
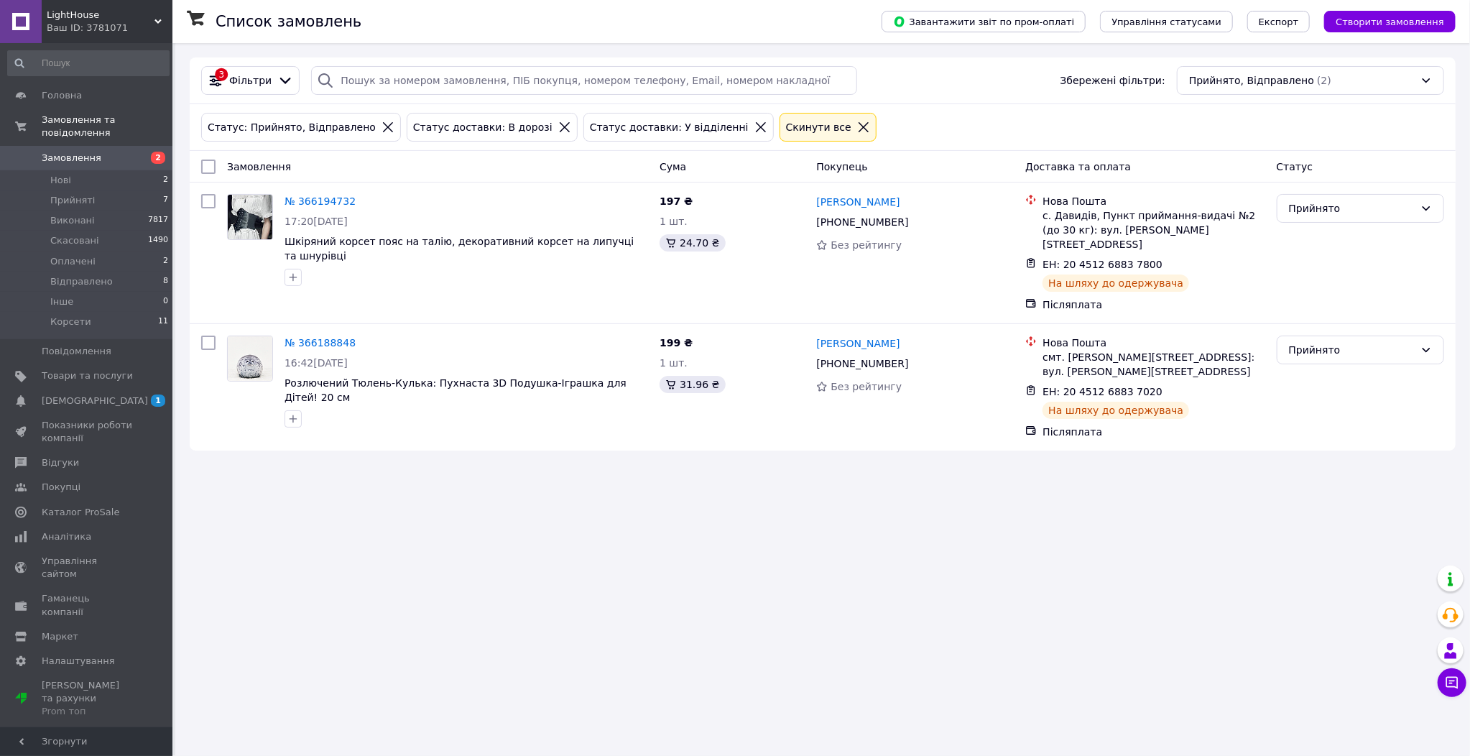
click at [211, 162] on input "checkbox" at bounding box center [208, 167] width 14 height 14
checkbox input "true"
click at [262, 167] on span "Дії для 2 замовлень" at bounding box center [269, 167] width 98 height 14
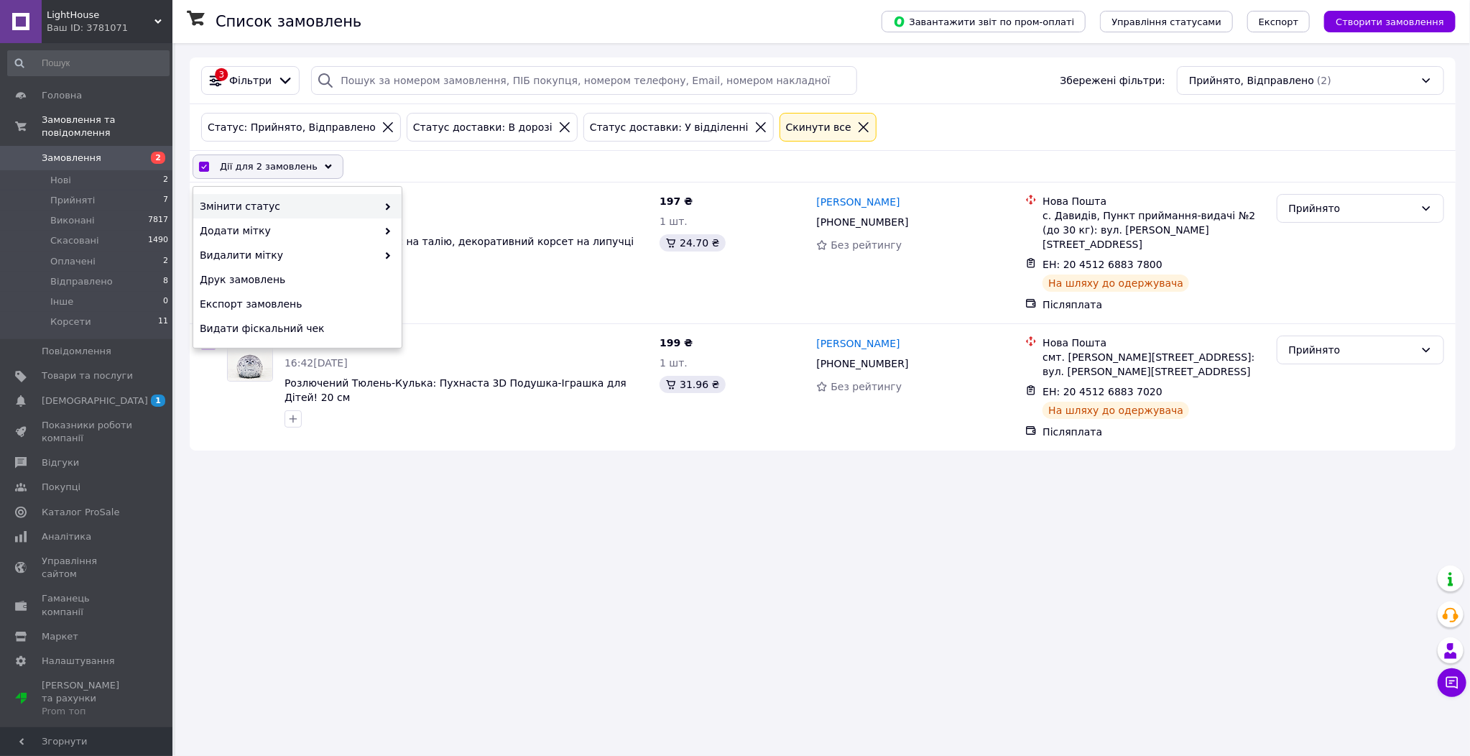
click at [251, 206] on span "Змінити статус" at bounding box center [288, 206] width 177 height 14
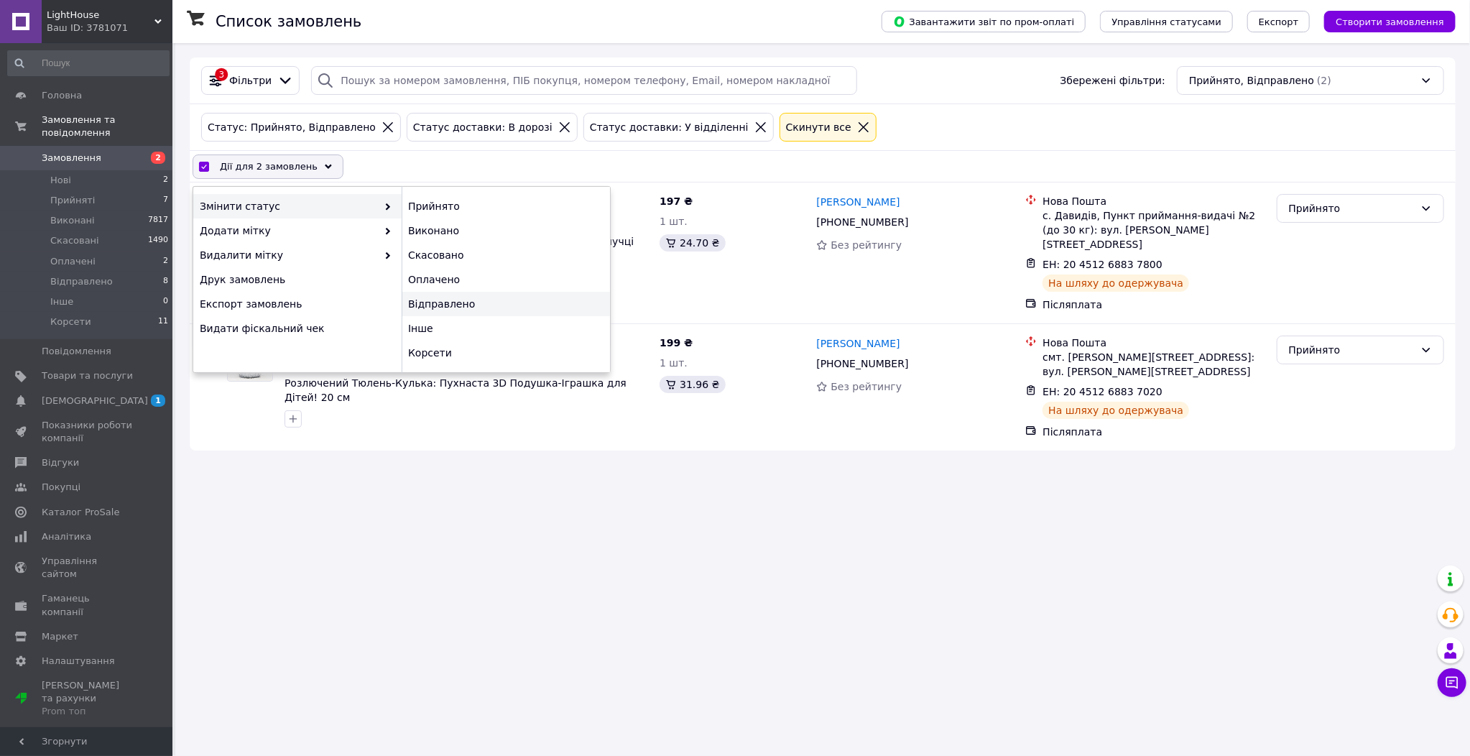
click at [449, 308] on div "Відправлено" at bounding box center [506, 304] width 208 height 24
checkbox input "false"
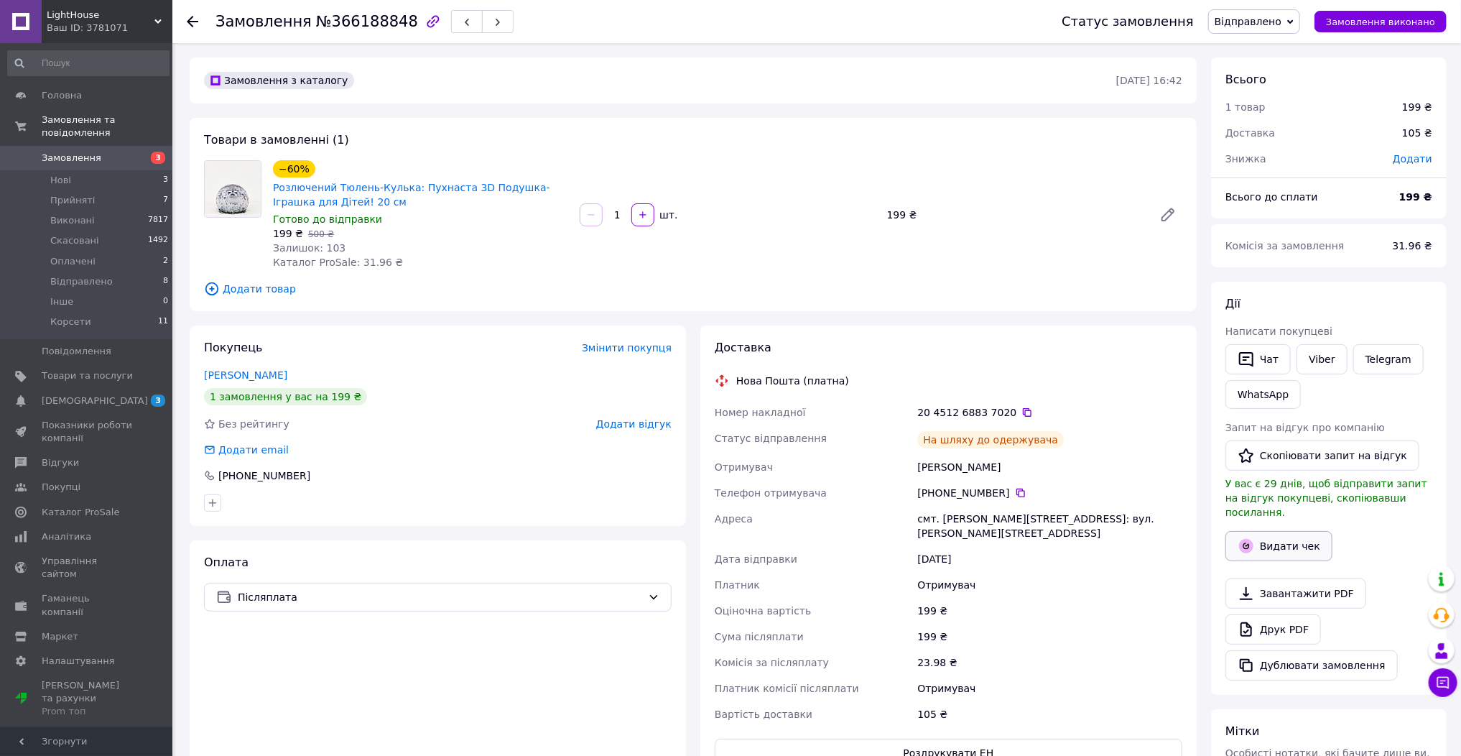
click at [1275, 531] on button "Видати чек" at bounding box center [1279, 546] width 107 height 30
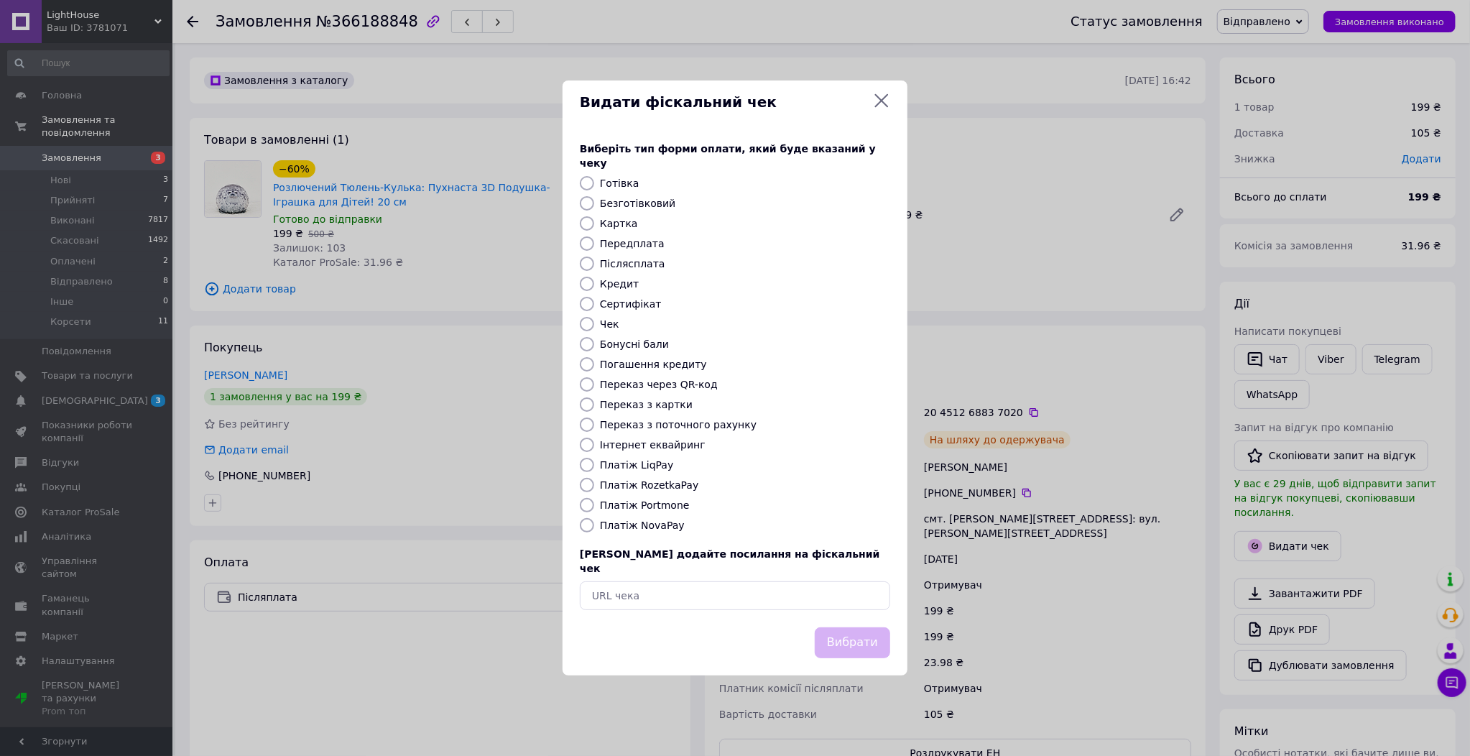
click at [656, 519] on label "Платіж NovaPay" at bounding box center [642, 524] width 85 height 11
click at [594, 519] on input "Платіж NovaPay" at bounding box center [587, 525] width 14 height 14
radio input "true"
click at [849, 627] on button "Вибрати" at bounding box center [852, 642] width 75 height 31
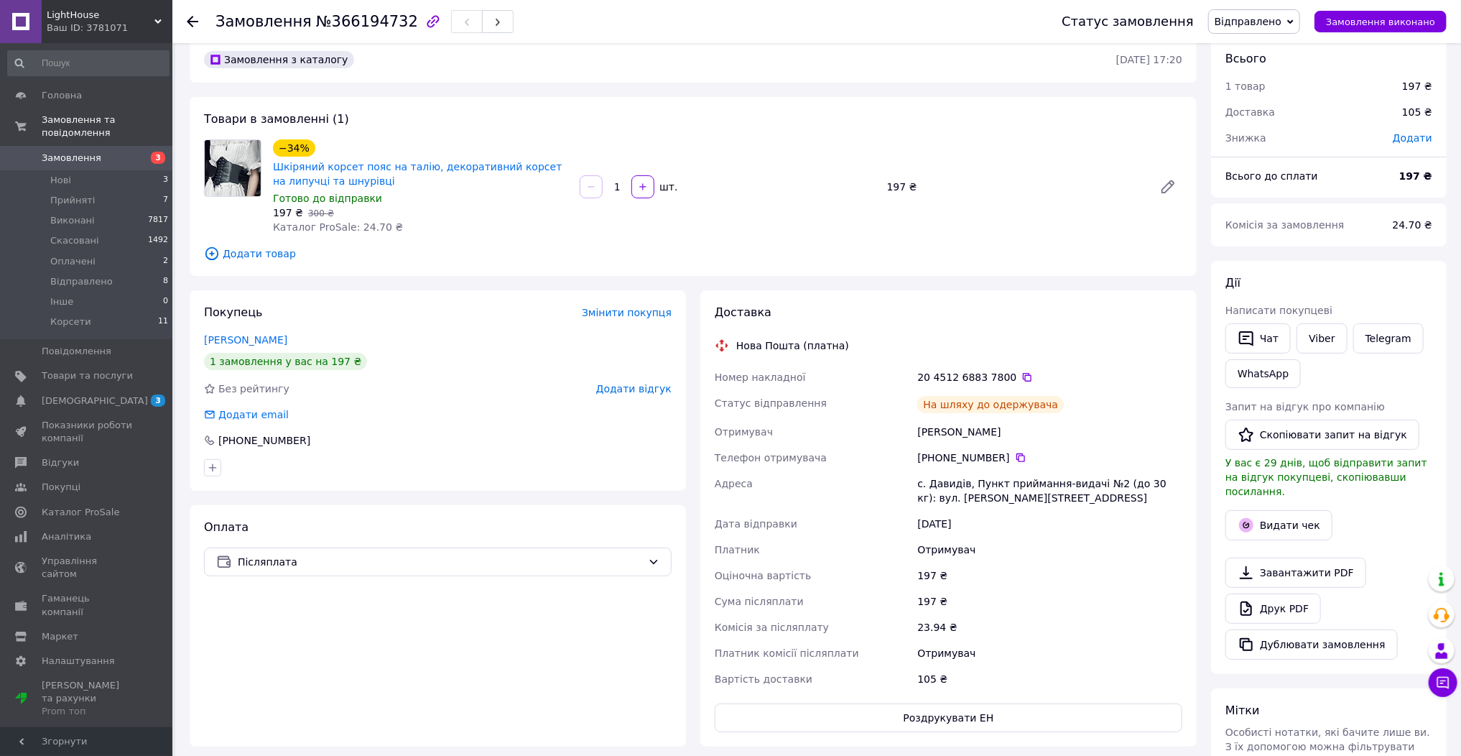
scroll to position [115, 0]
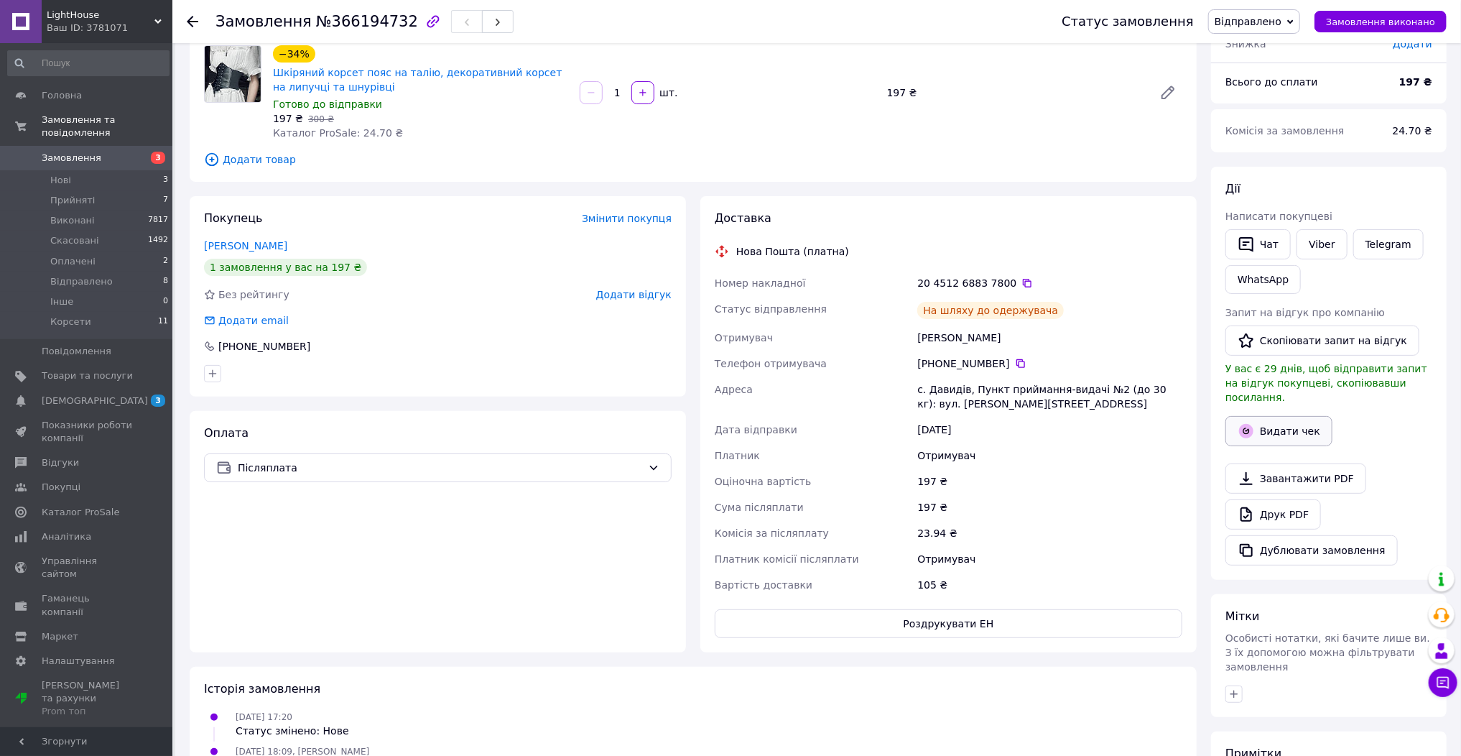
click at [1282, 417] on button "Видати чек" at bounding box center [1279, 431] width 107 height 30
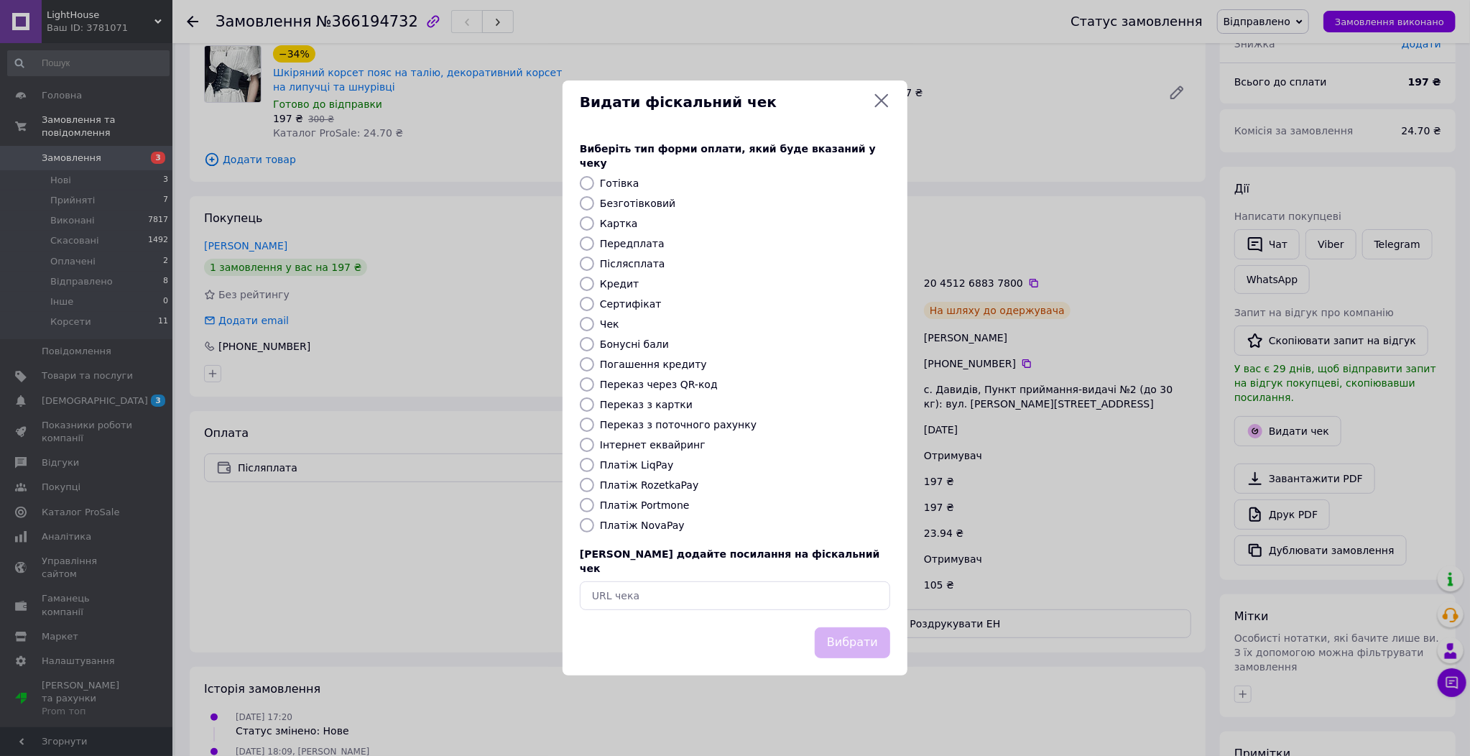
click at [649, 527] on label "Платіж NovaPay" at bounding box center [642, 524] width 85 height 11
click at [594, 527] on input "Платіж NovaPay" at bounding box center [587, 525] width 14 height 14
radio input "true"
click at [859, 632] on button "Вибрати" at bounding box center [852, 642] width 75 height 31
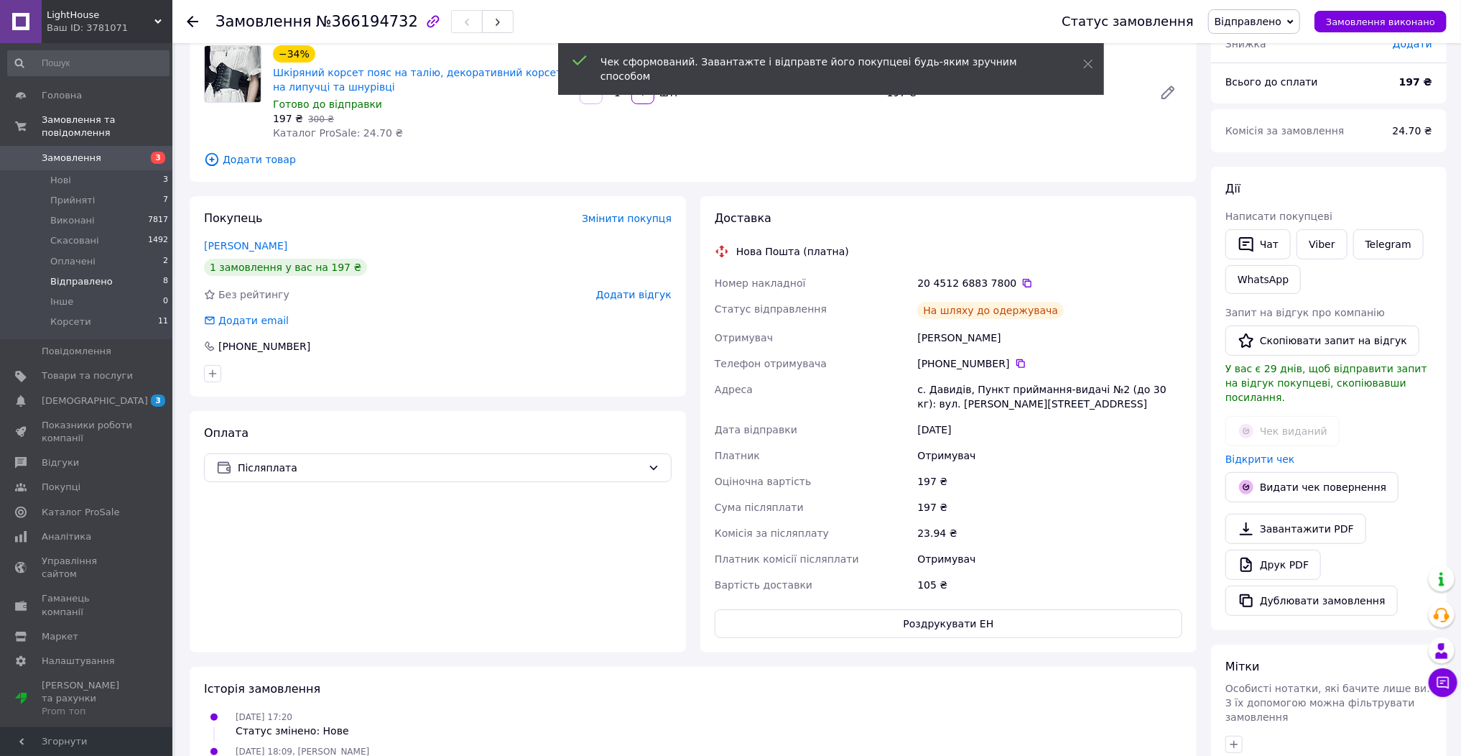
click at [127, 272] on li "Відправлено 8" at bounding box center [88, 282] width 177 height 20
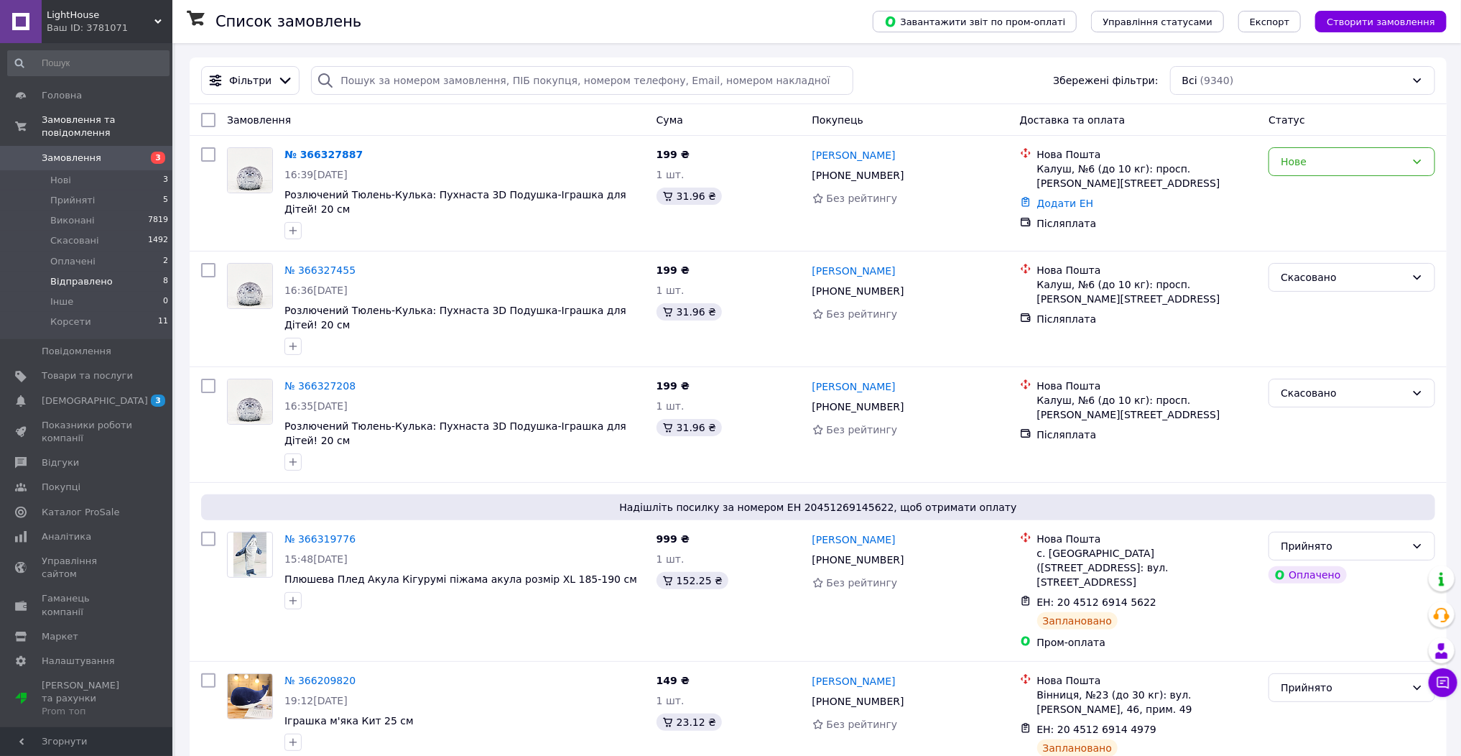
click at [141, 272] on li "Відправлено 8" at bounding box center [88, 282] width 177 height 20
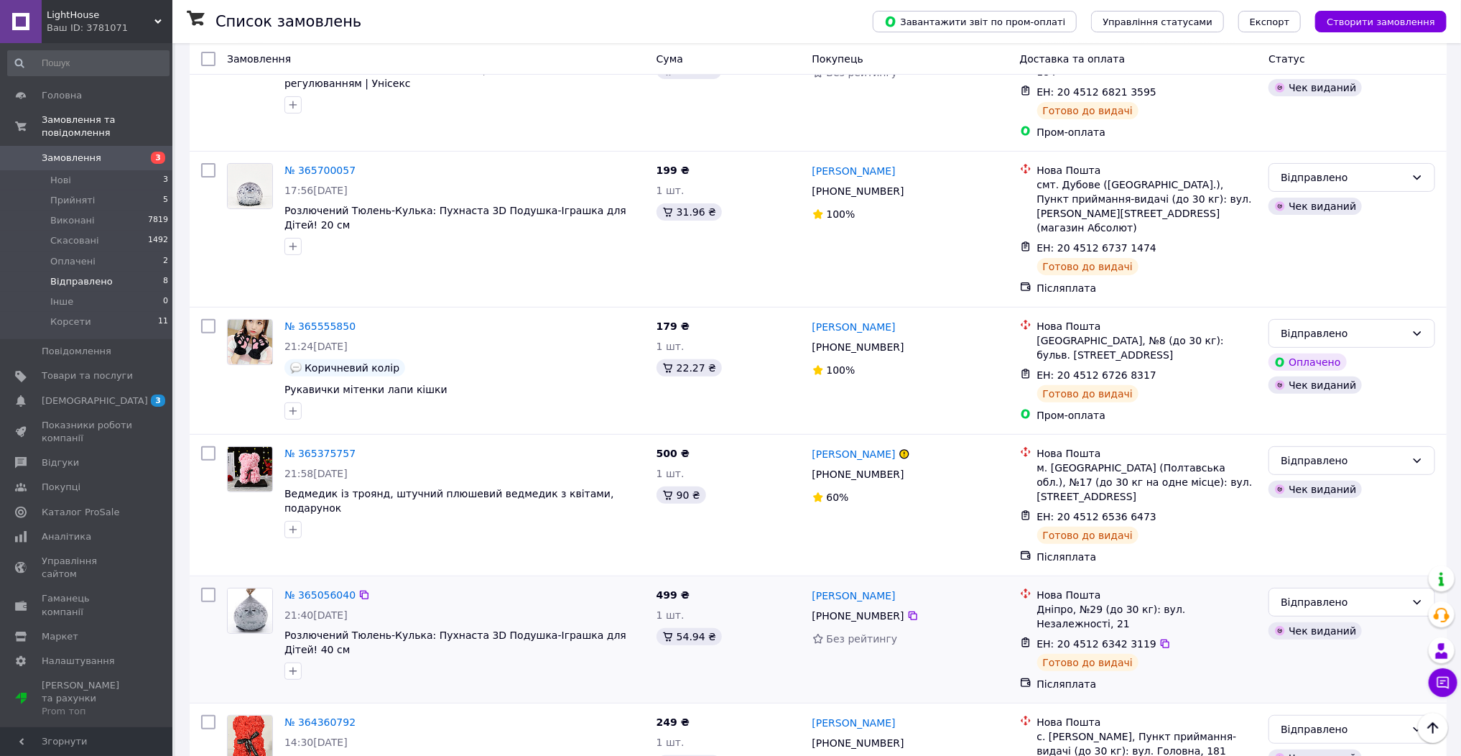
scroll to position [205, 0]
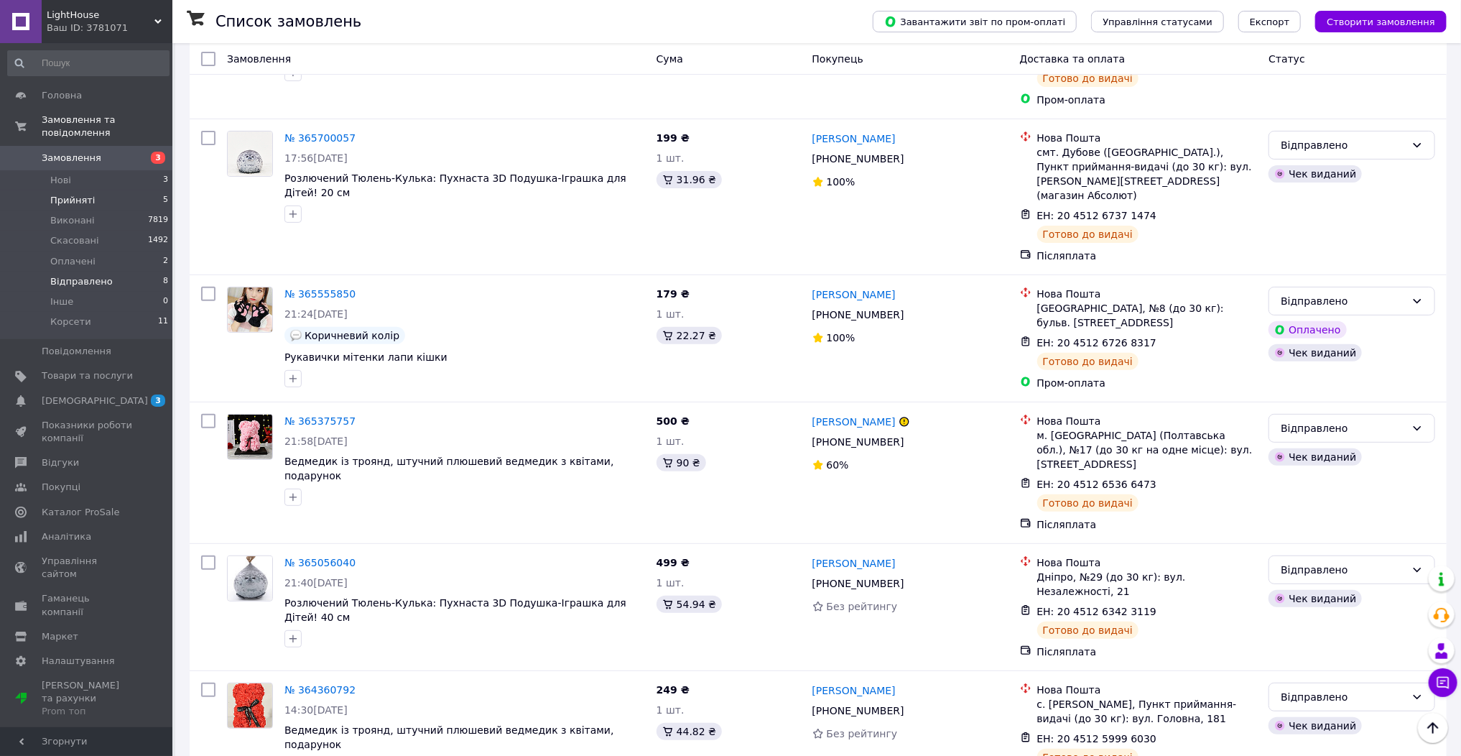
click at [135, 190] on li "Прийняті 5" at bounding box center [88, 200] width 177 height 20
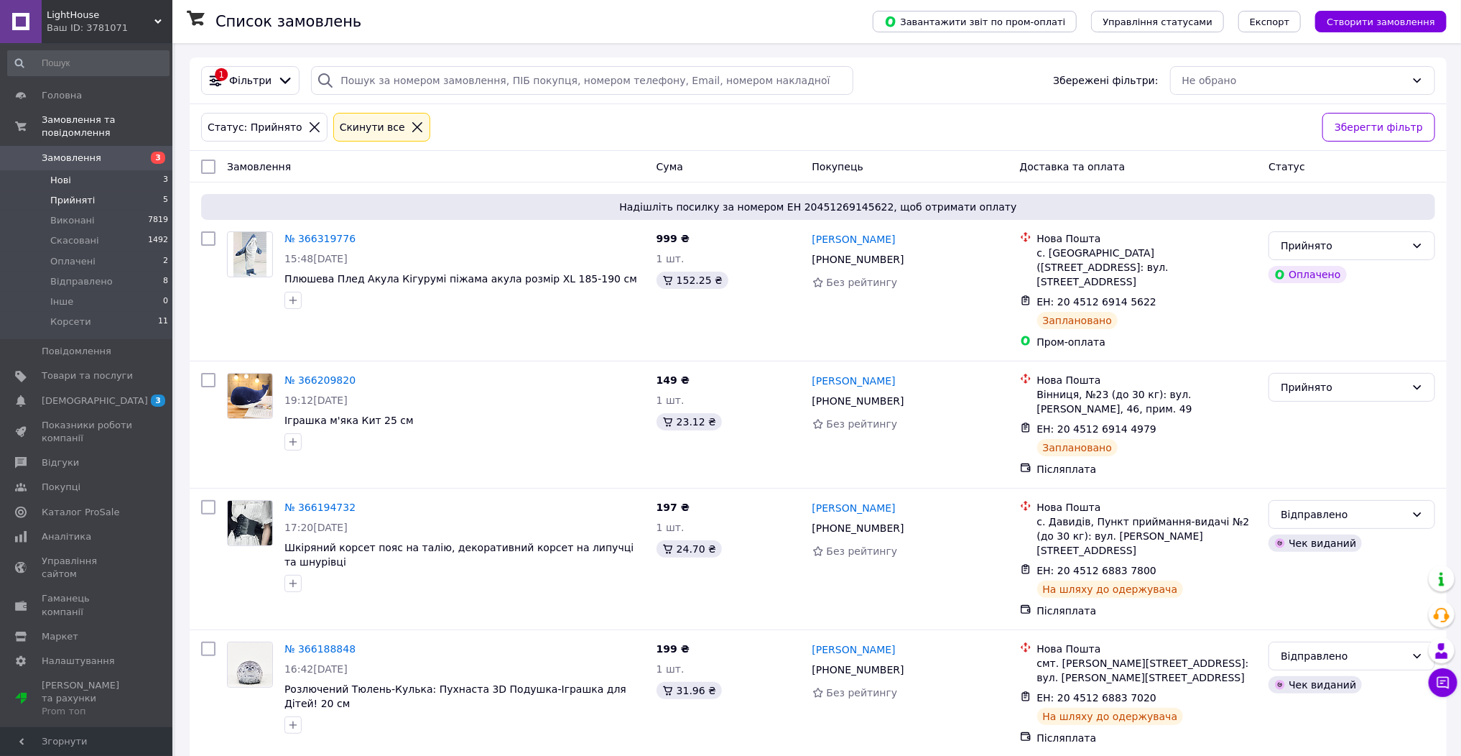
click at [115, 174] on li "Нові 3" at bounding box center [88, 180] width 177 height 20
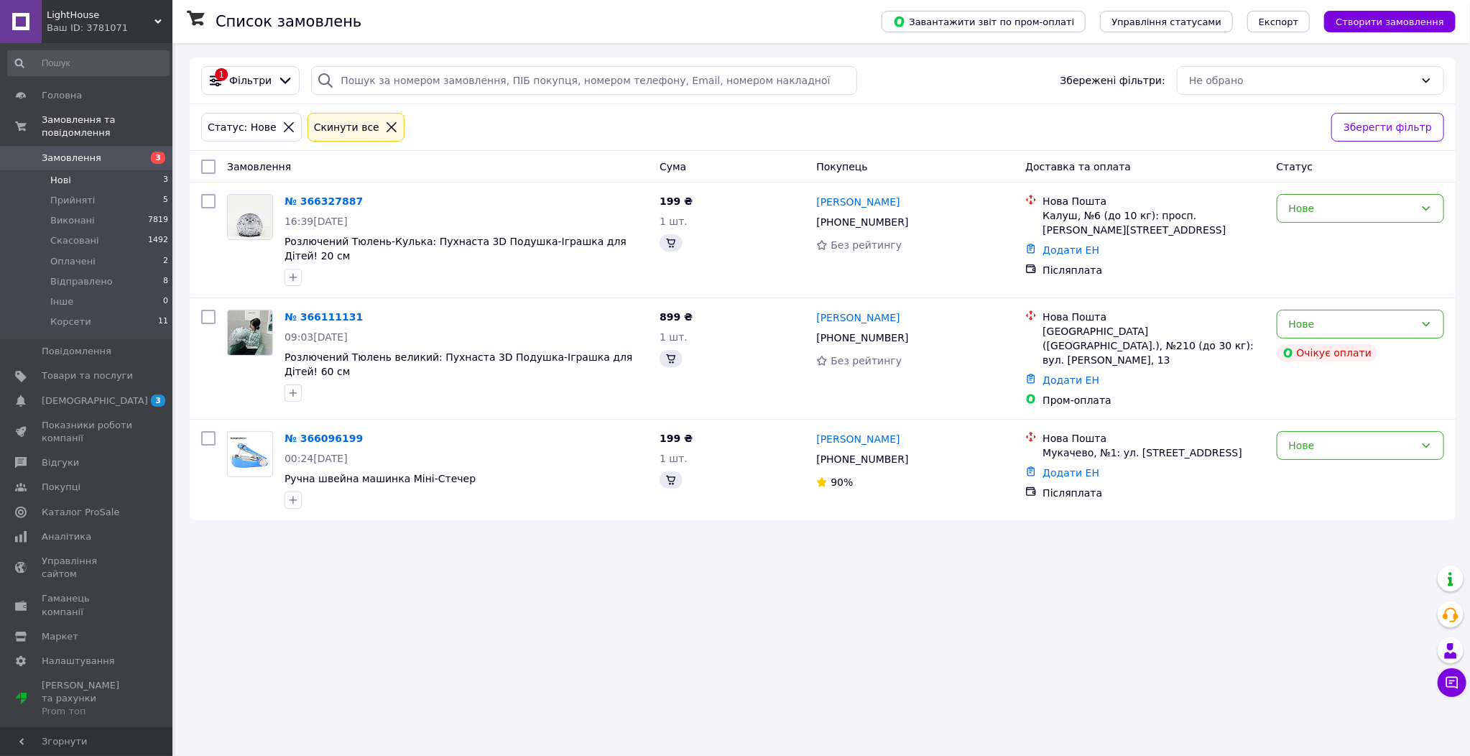
click at [118, 170] on li "Нові 3" at bounding box center [88, 180] width 177 height 20
click at [851, 313] on link "[PERSON_NAME]" at bounding box center [857, 317] width 83 height 14
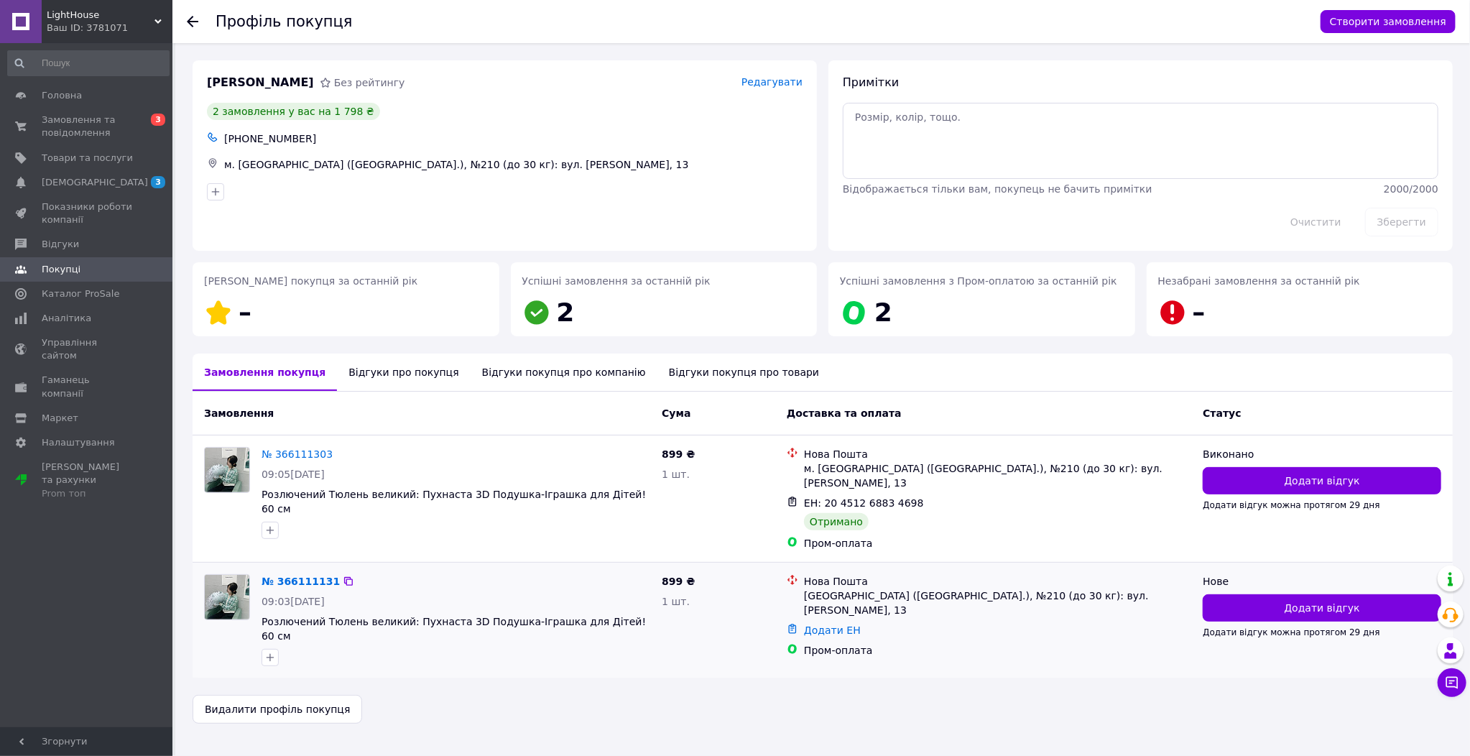
click at [293, 573] on div "№ 366111131" at bounding box center [300, 581] width 81 height 17
click at [296, 576] on link "№ 366111131" at bounding box center [301, 581] width 78 height 11
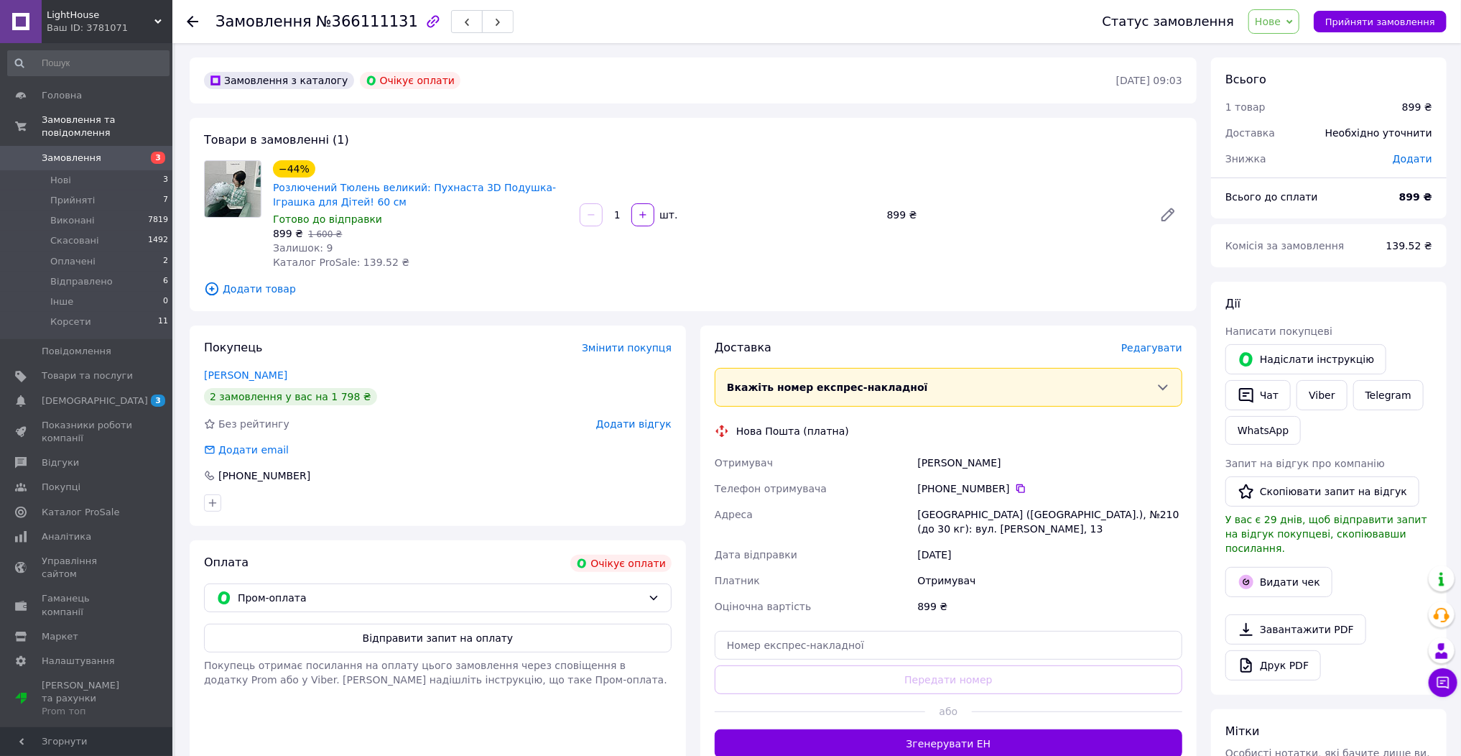
click at [1281, 20] on span "Нове" at bounding box center [1268, 21] width 26 height 11
click at [1302, 85] on li "Скасовано" at bounding box center [1288, 94] width 77 height 22
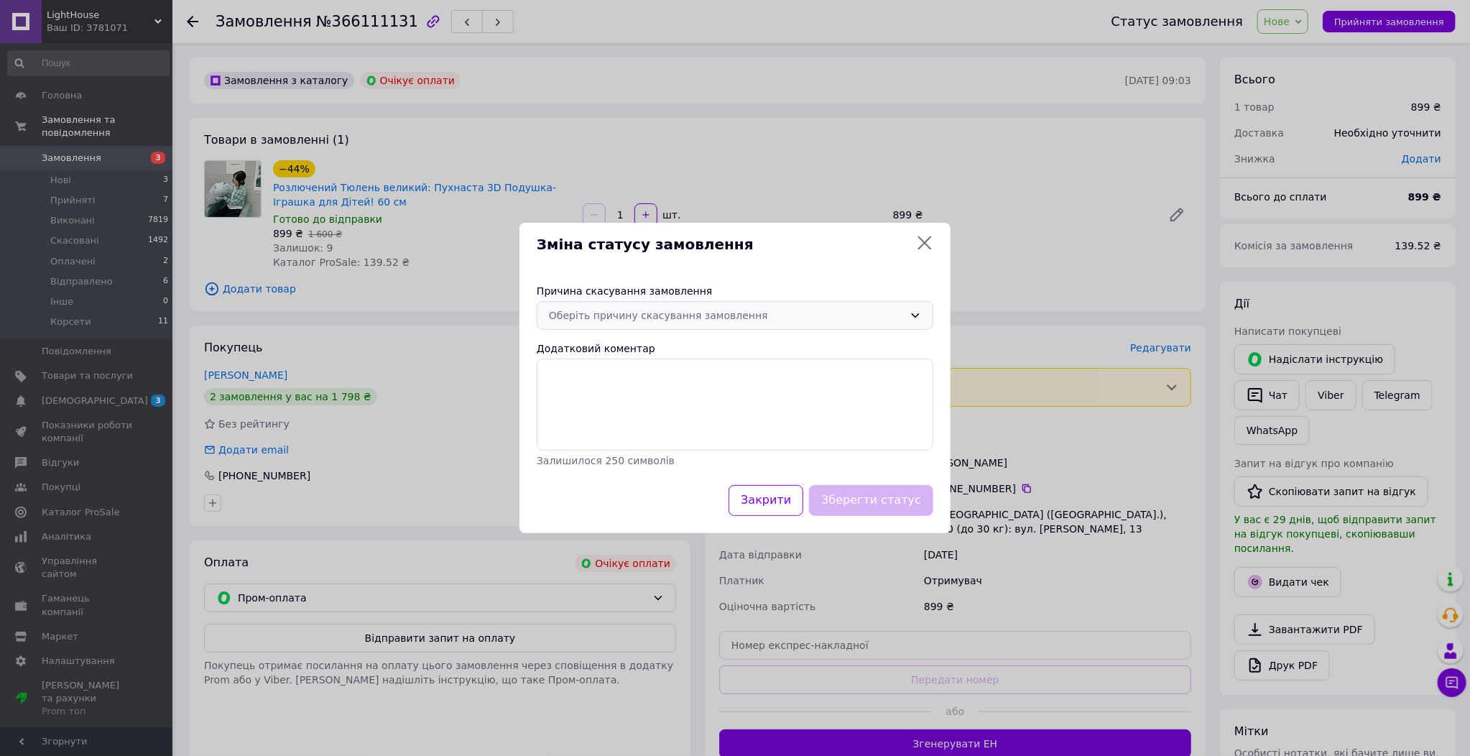
click at [624, 318] on div "Оберіть причину скасування замовлення" at bounding box center [726, 316] width 355 height 16
click at [644, 431] on li "На прохання покупця" at bounding box center [734, 424] width 395 height 26
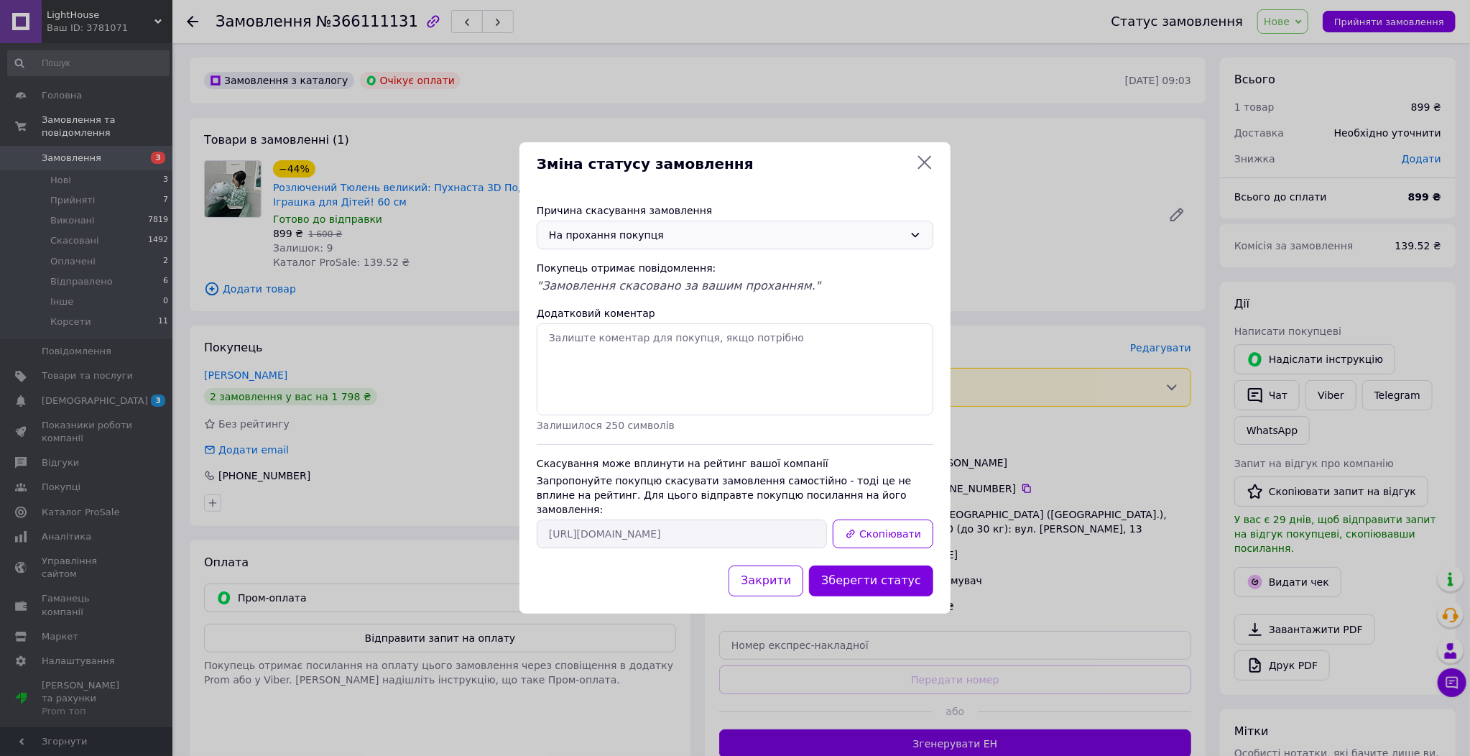
click at [636, 236] on div "На прохання покупця" at bounding box center [726, 235] width 355 height 16
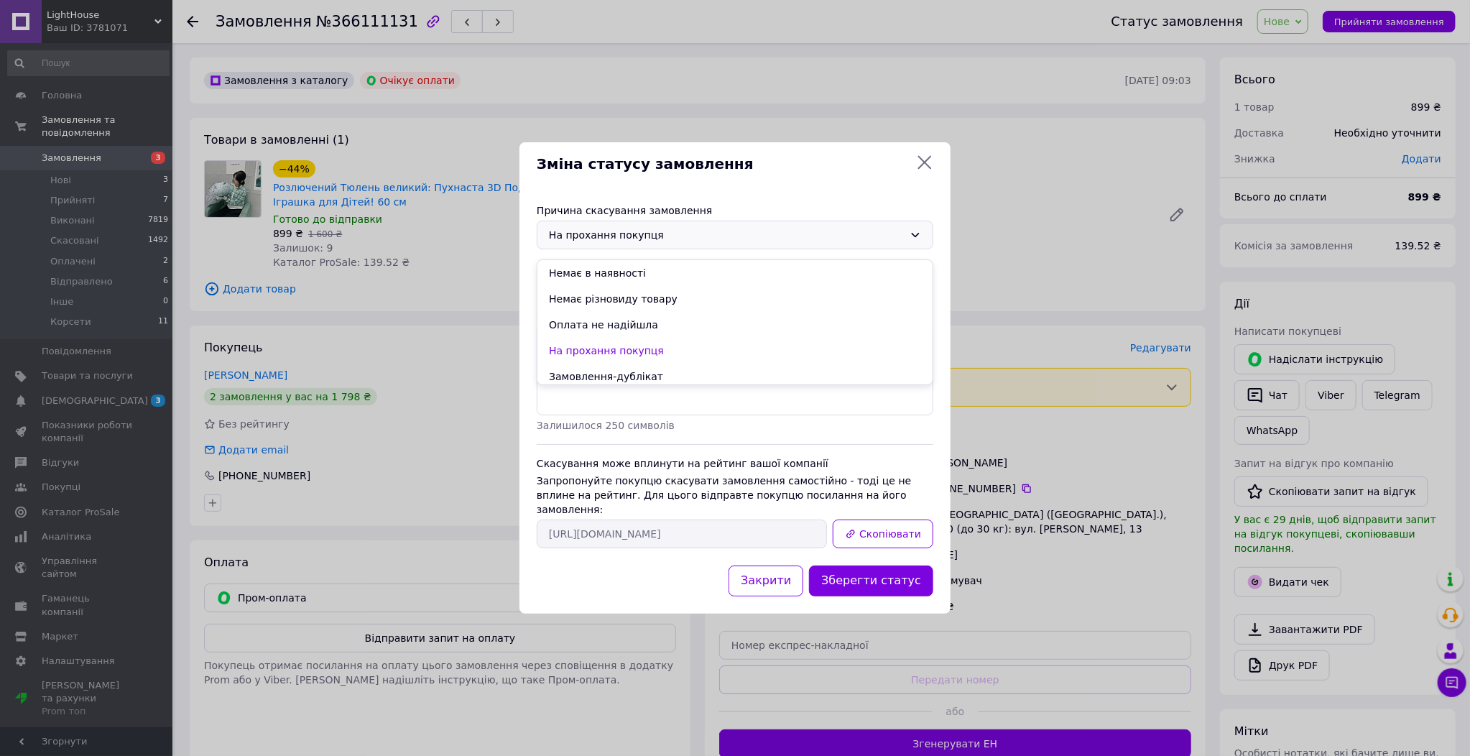
scroll to position [57, 0]
click at [638, 322] on li "Замовлення-дублікат" at bounding box center [734, 319] width 395 height 26
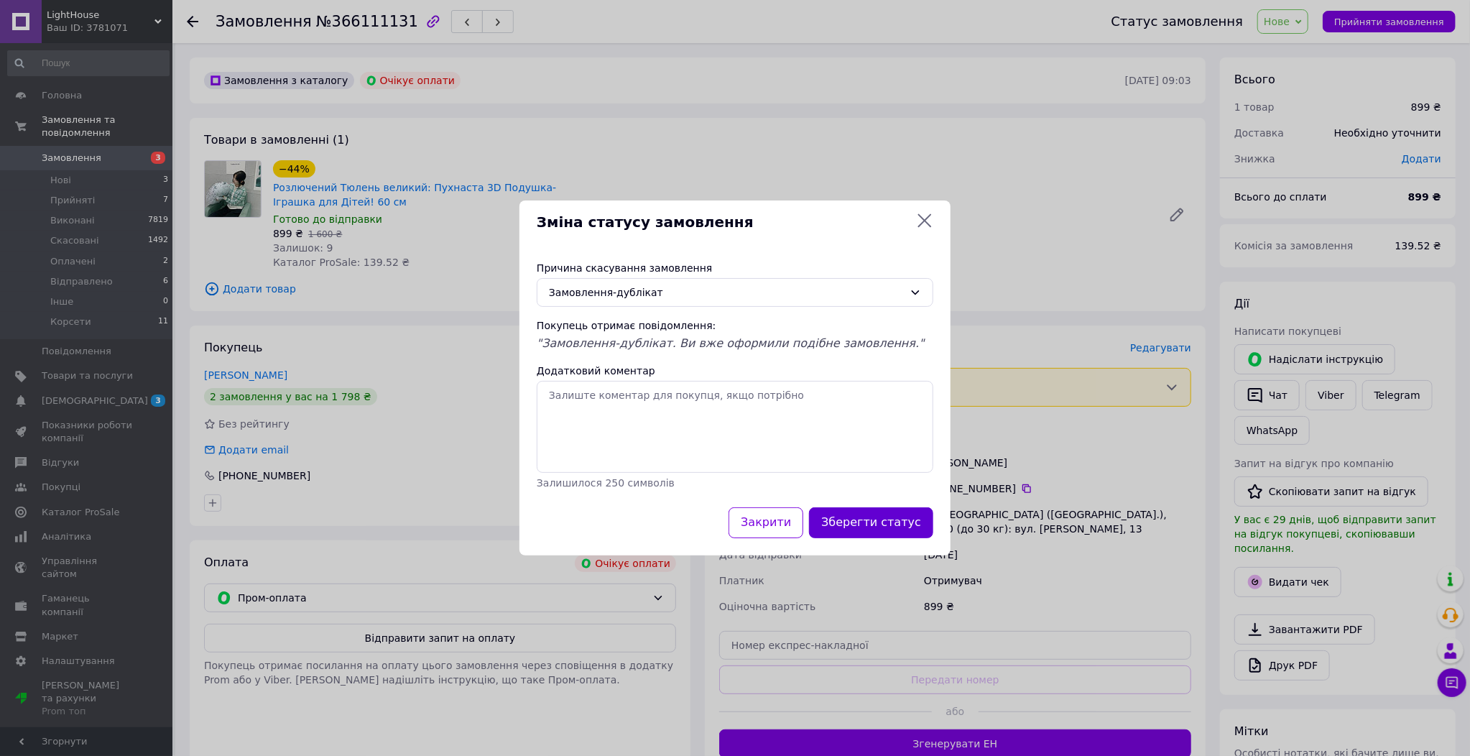
click at [879, 537] on button "Зберегти статус" at bounding box center [871, 522] width 124 height 31
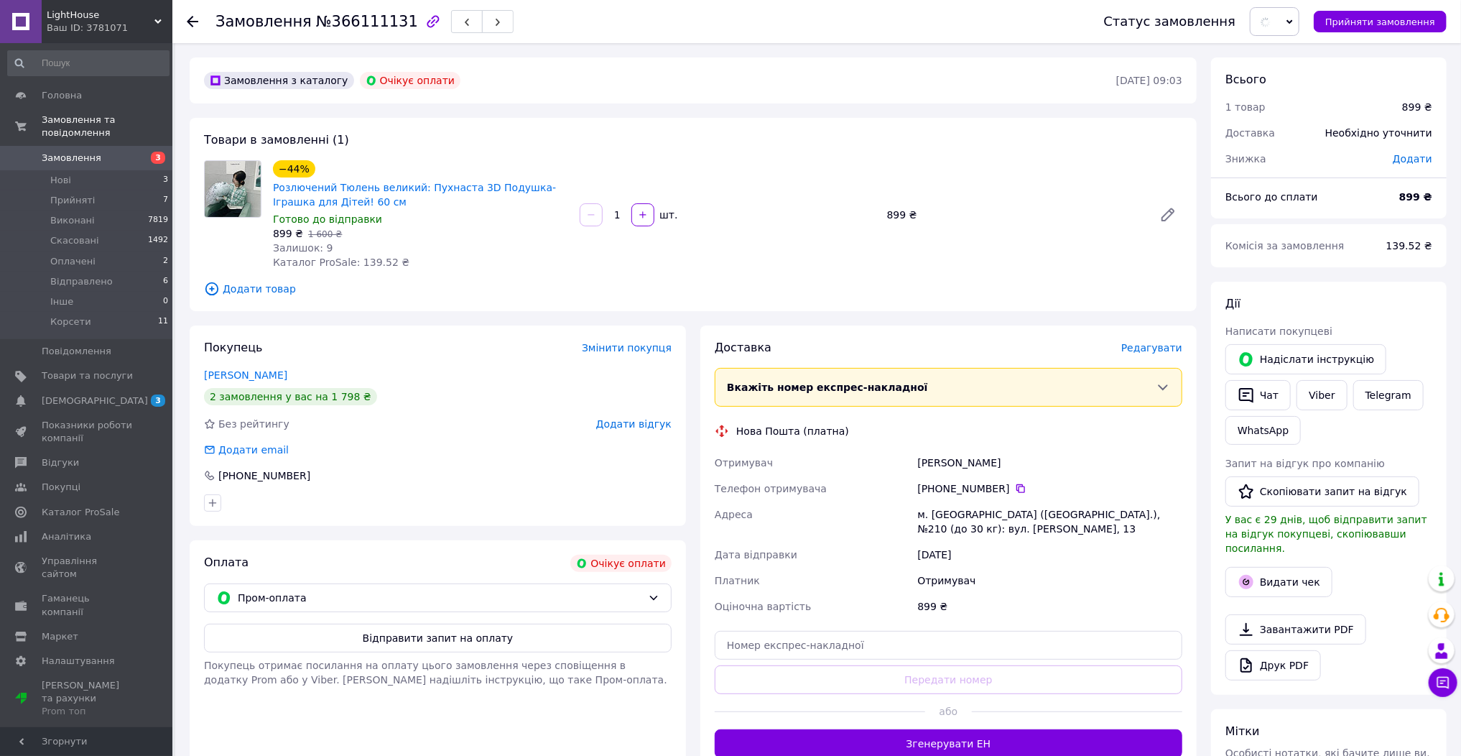
click at [882, 530] on div "Адреса" at bounding box center [813, 522] width 203 height 40
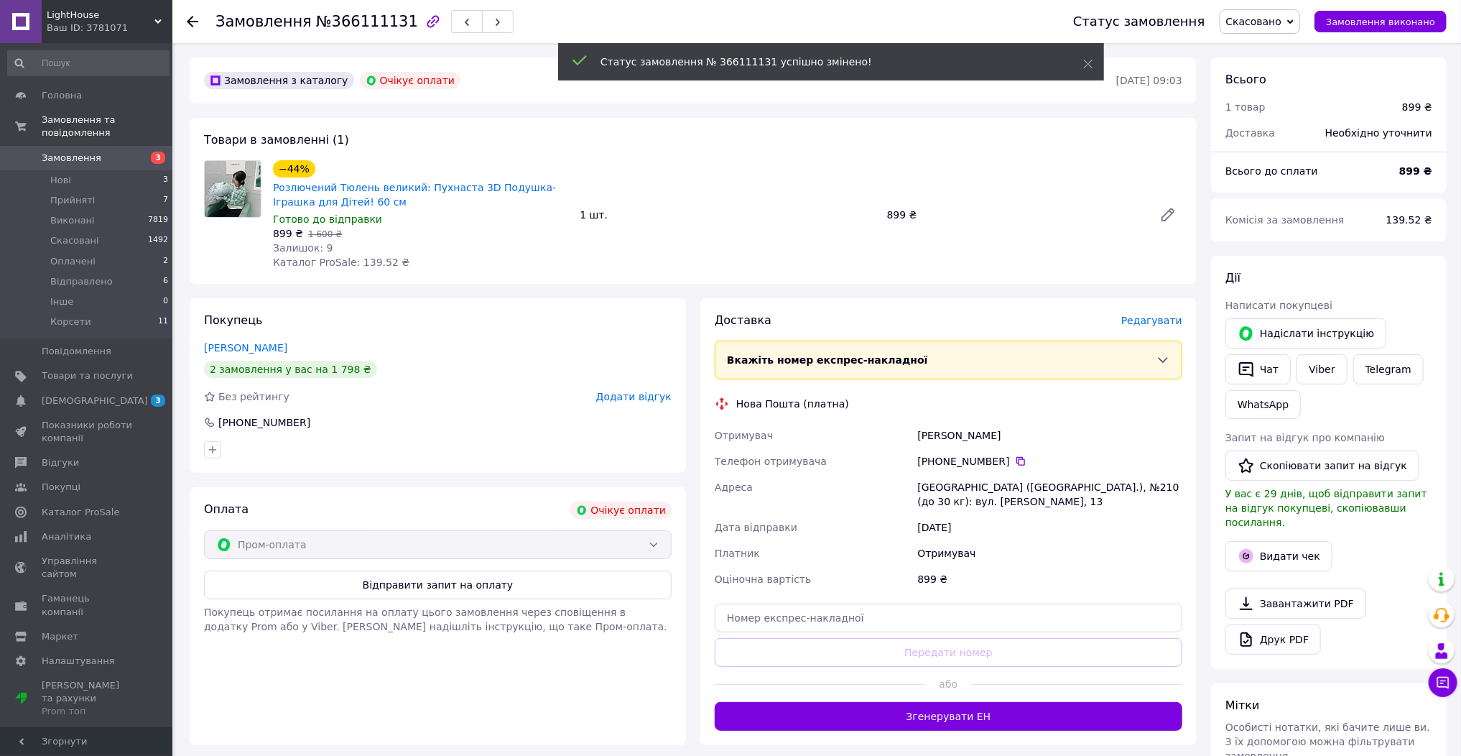
click at [129, 152] on span "Замовлення" at bounding box center [87, 158] width 91 height 13
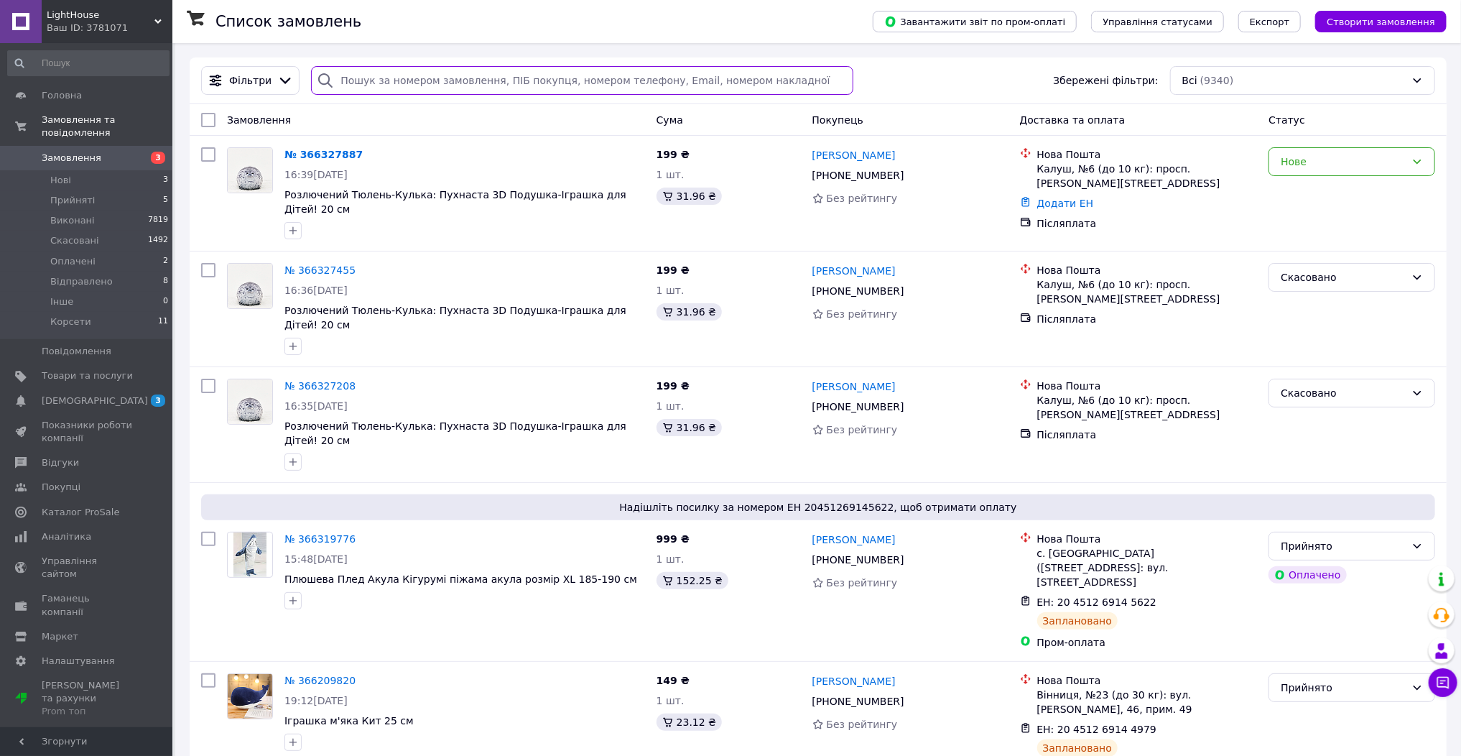
click at [468, 81] on input "search" at bounding box center [582, 80] width 542 height 29
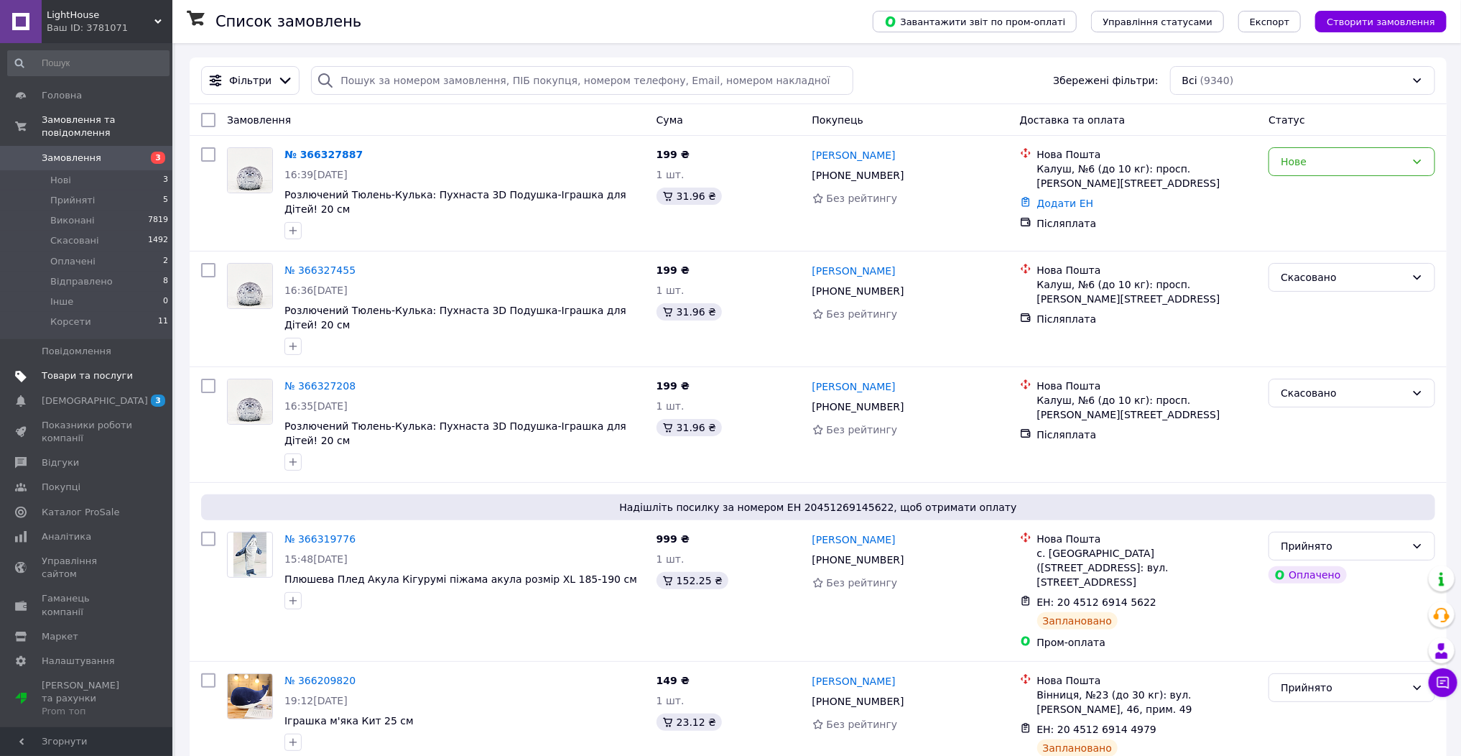
click at [105, 369] on span "Товари та послуги" at bounding box center [87, 375] width 91 height 13
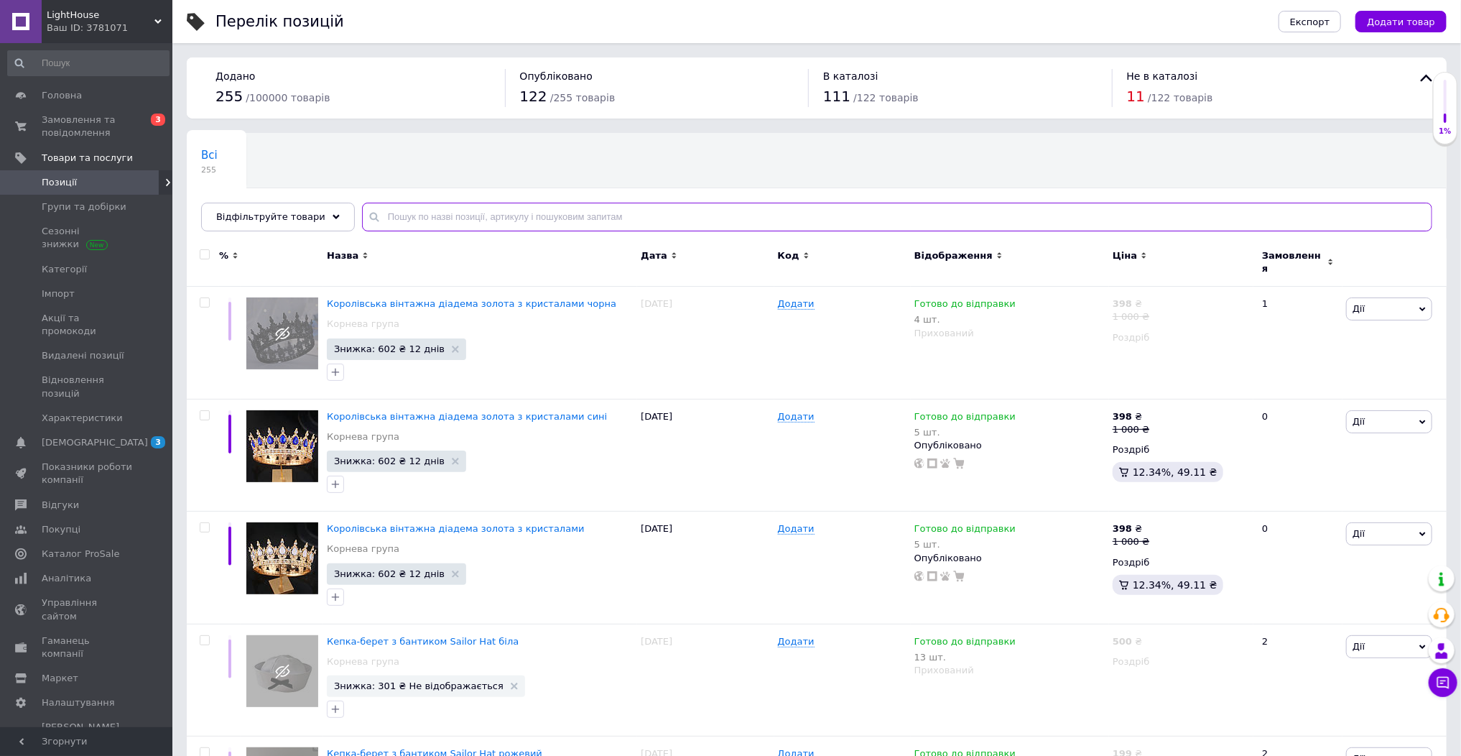
click at [468, 218] on input "text" at bounding box center [897, 217] width 1071 height 29
paste input "Кошачьи ушки Неко с колокольчиком черные белый"
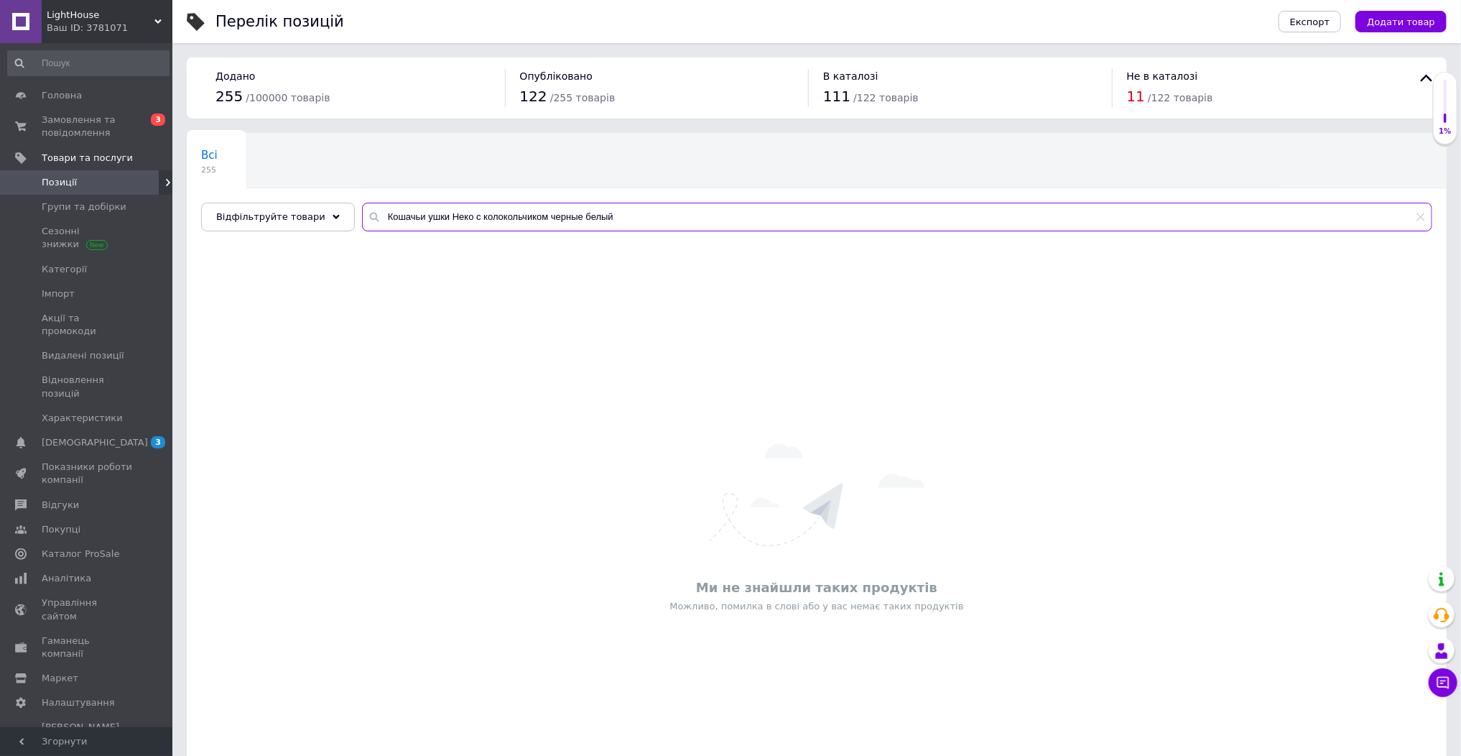
type input "Кошачьи ушки Неко с колокольчиком черные белый"
drag, startPoint x: 481, startPoint y: 453, endPoint x: 504, endPoint y: 474, distance: 31.1
